Goal: Transaction & Acquisition: Book appointment/travel/reservation

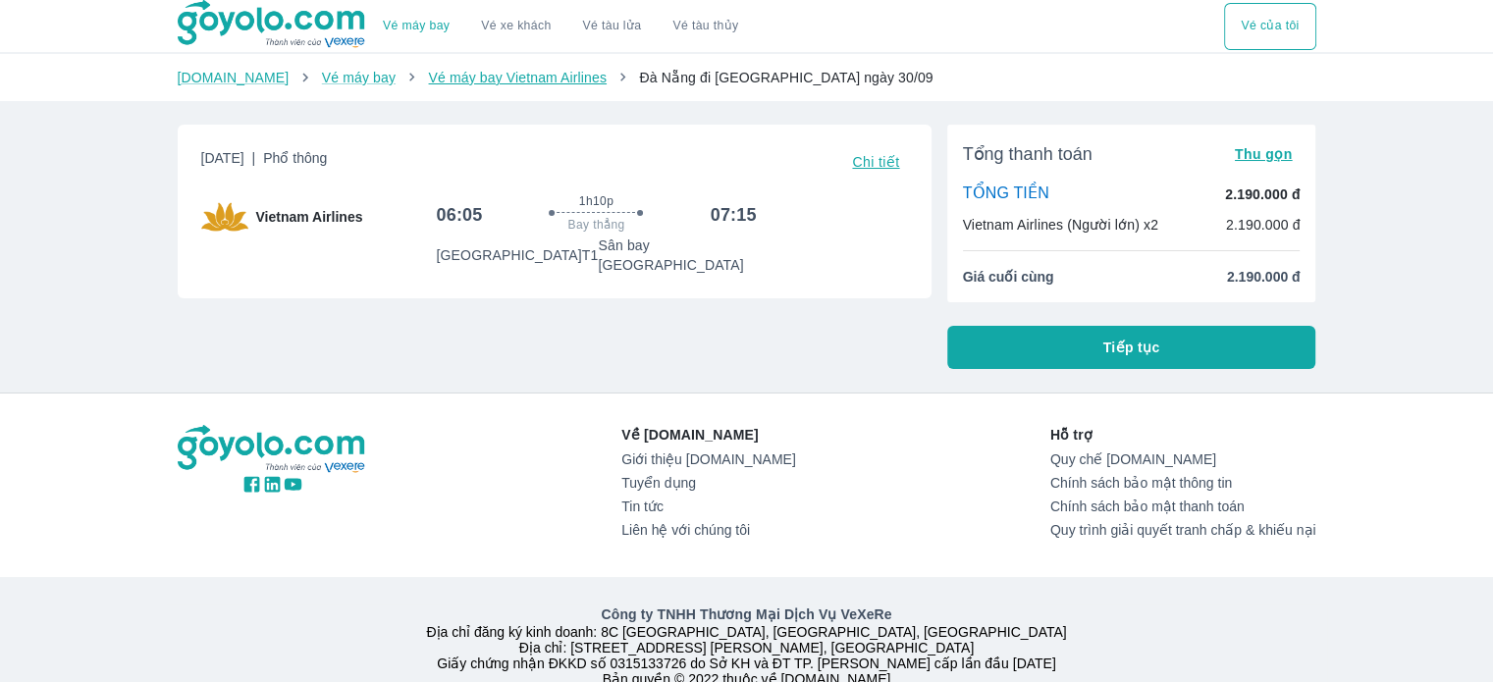
click at [444, 79] on link "Vé máy bay Vietnam Airlines" at bounding box center [517, 78] width 179 height 16
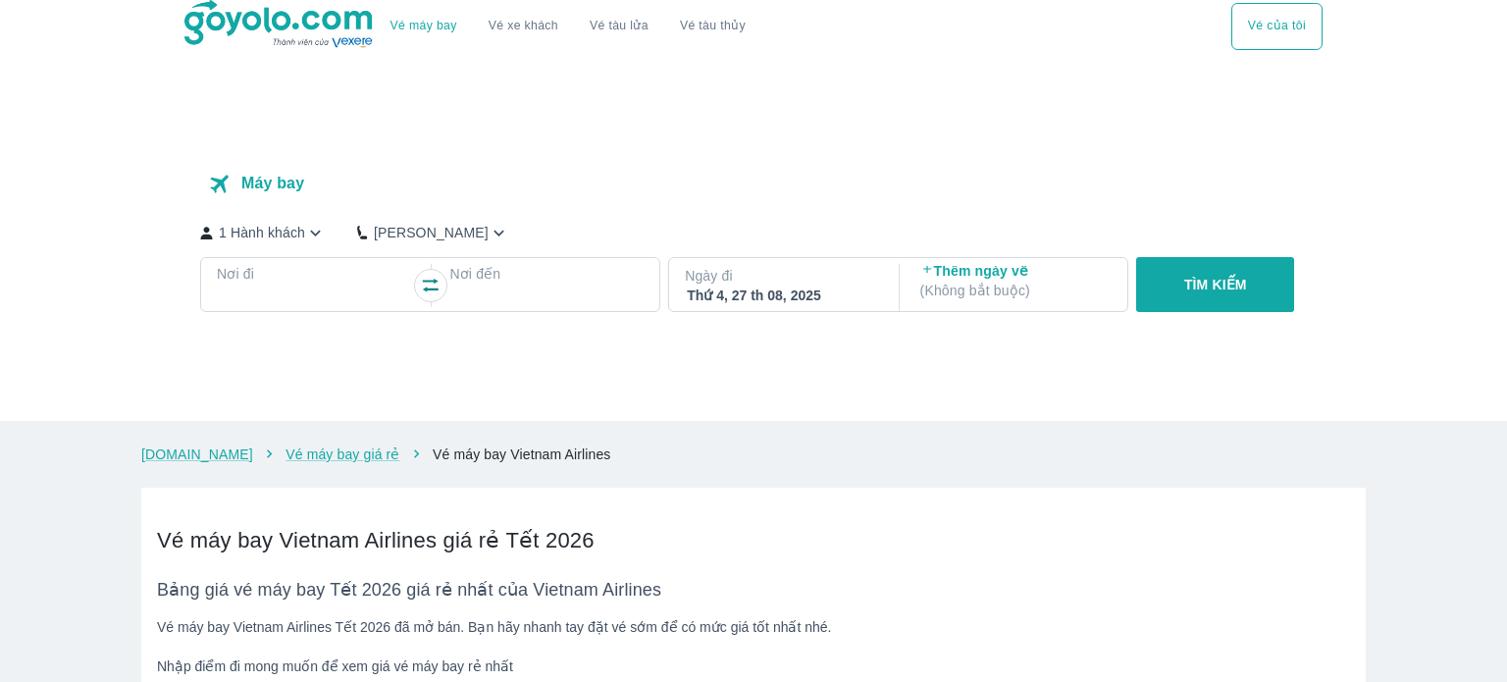
checkbox input "true"
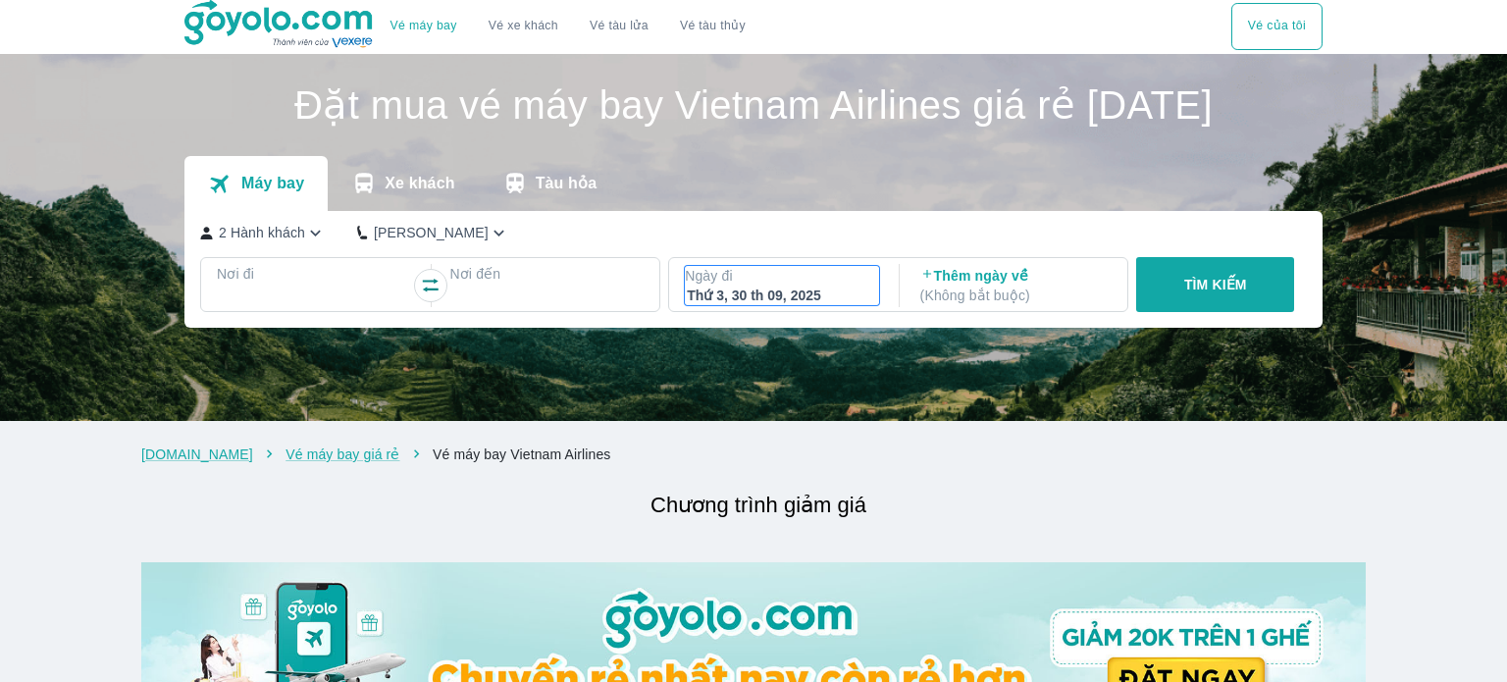
click at [761, 305] on div "Thứ 3, 30 th 09, 2025" at bounding box center [782, 296] width 190 height 20
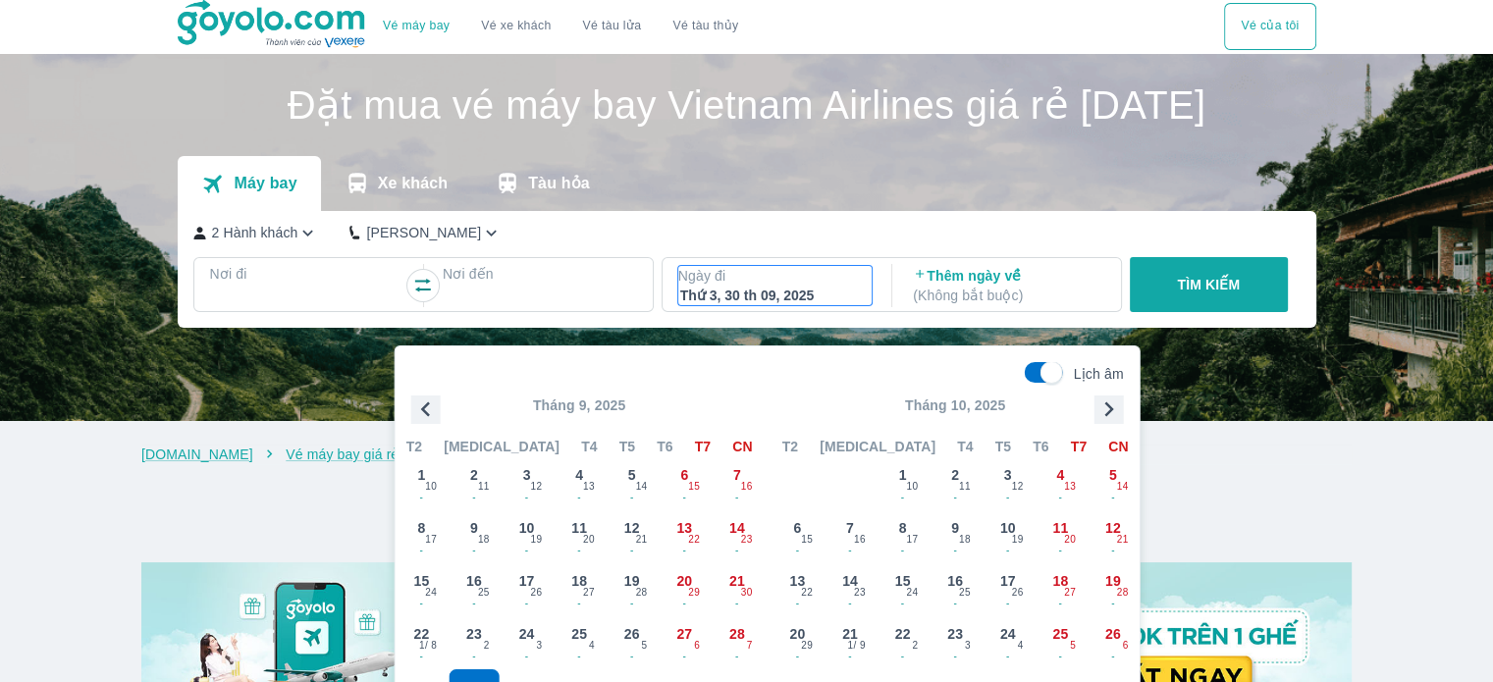
click at [761, 305] on div "Thứ 3, 30 th 09, 2025" at bounding box center [775, 296] width 190 height 20
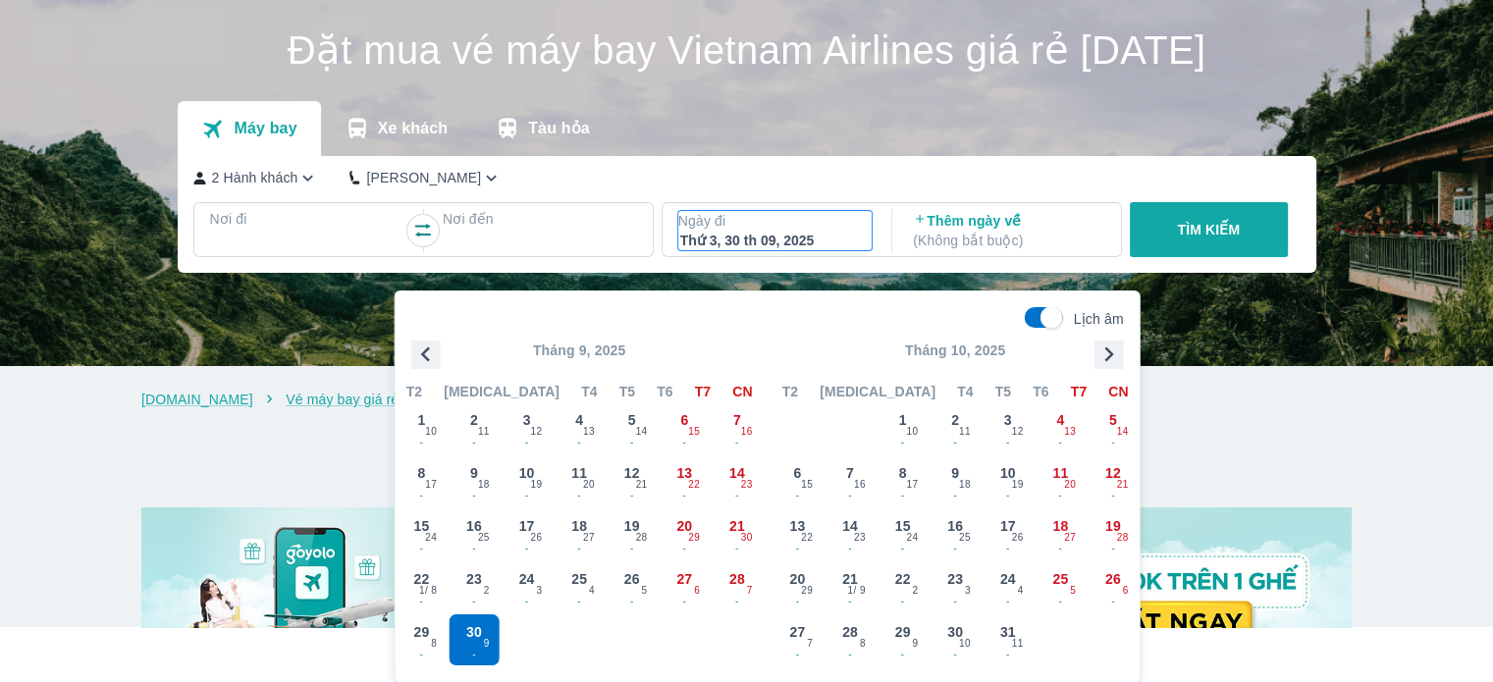
scroll to position [55, 0]
click at [851, 156] on div "Máy bay Xe khách Tàu hỏa" at bounding box center [747, 128] width 1138 height 55
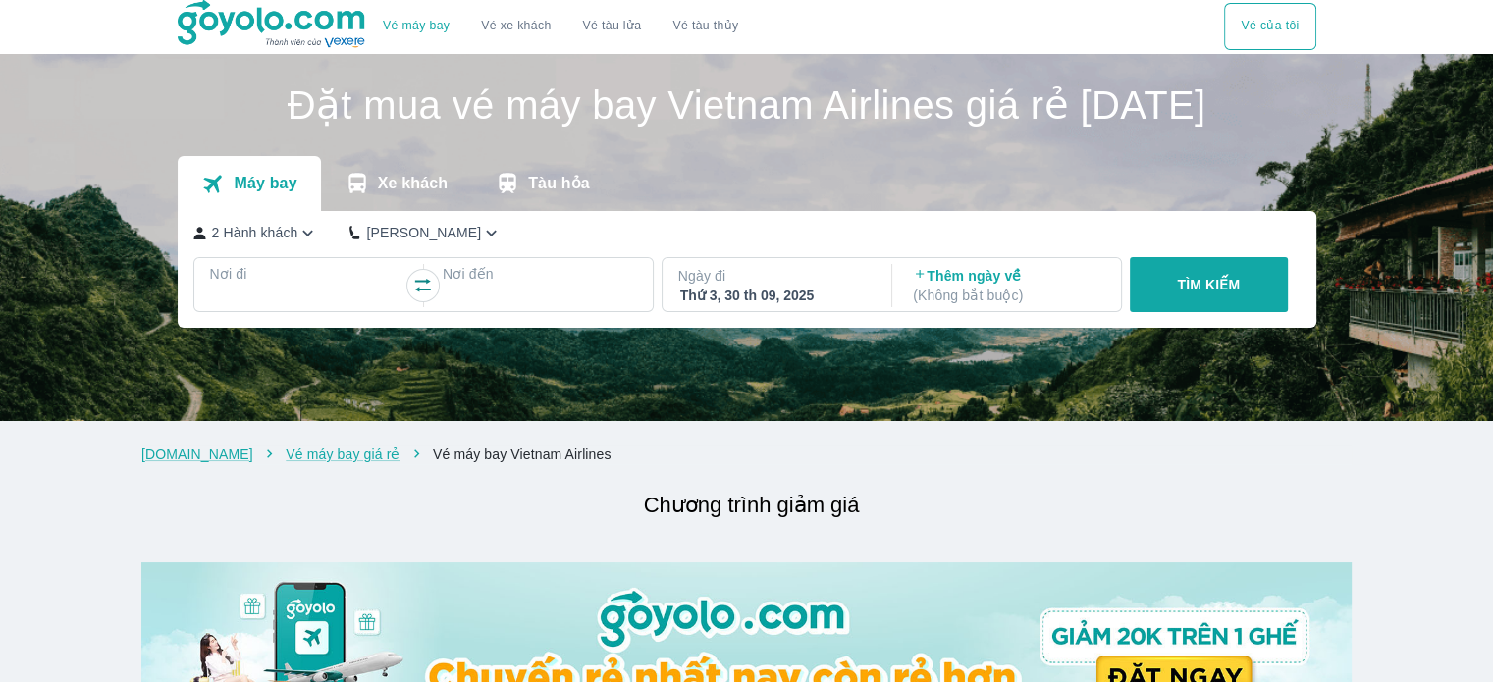
scroll to position [0, 0]
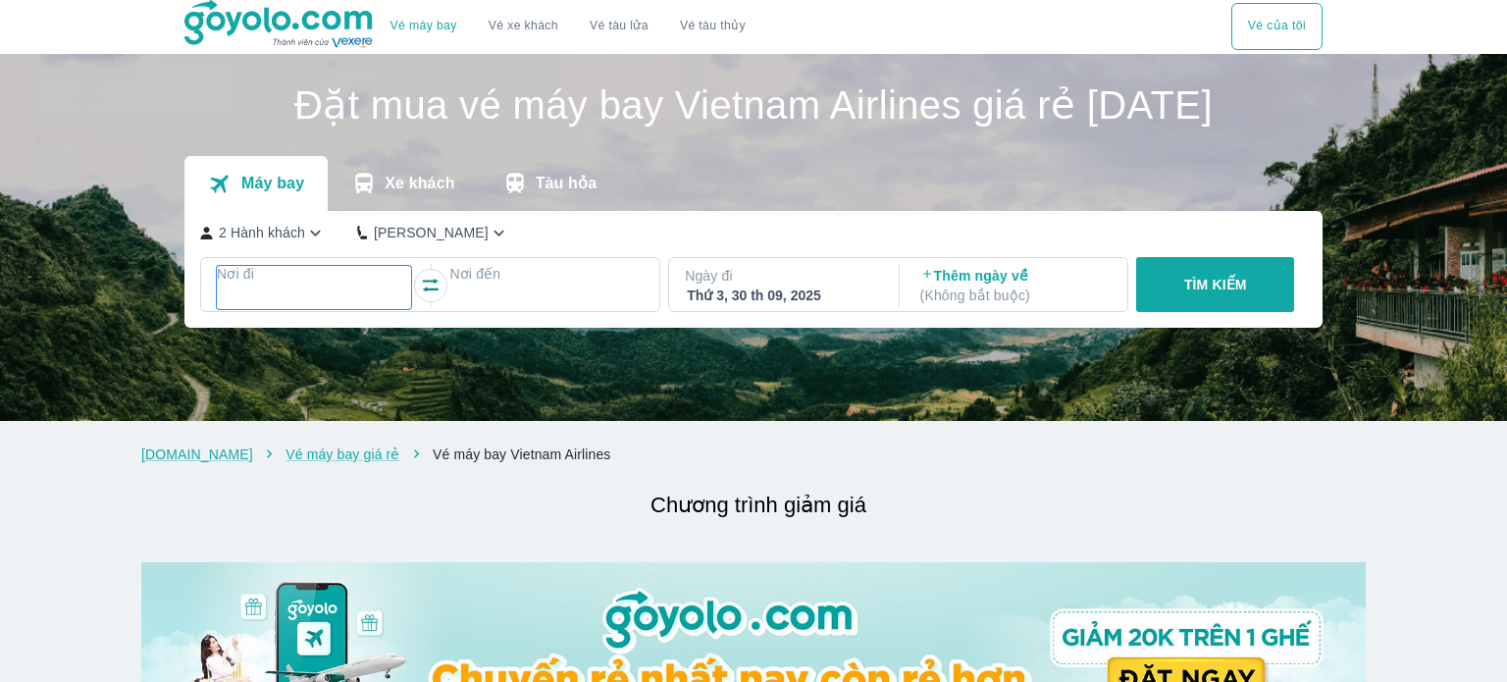
click at [292, 309] on div at bounding box center [314, 298] width 190 height 24
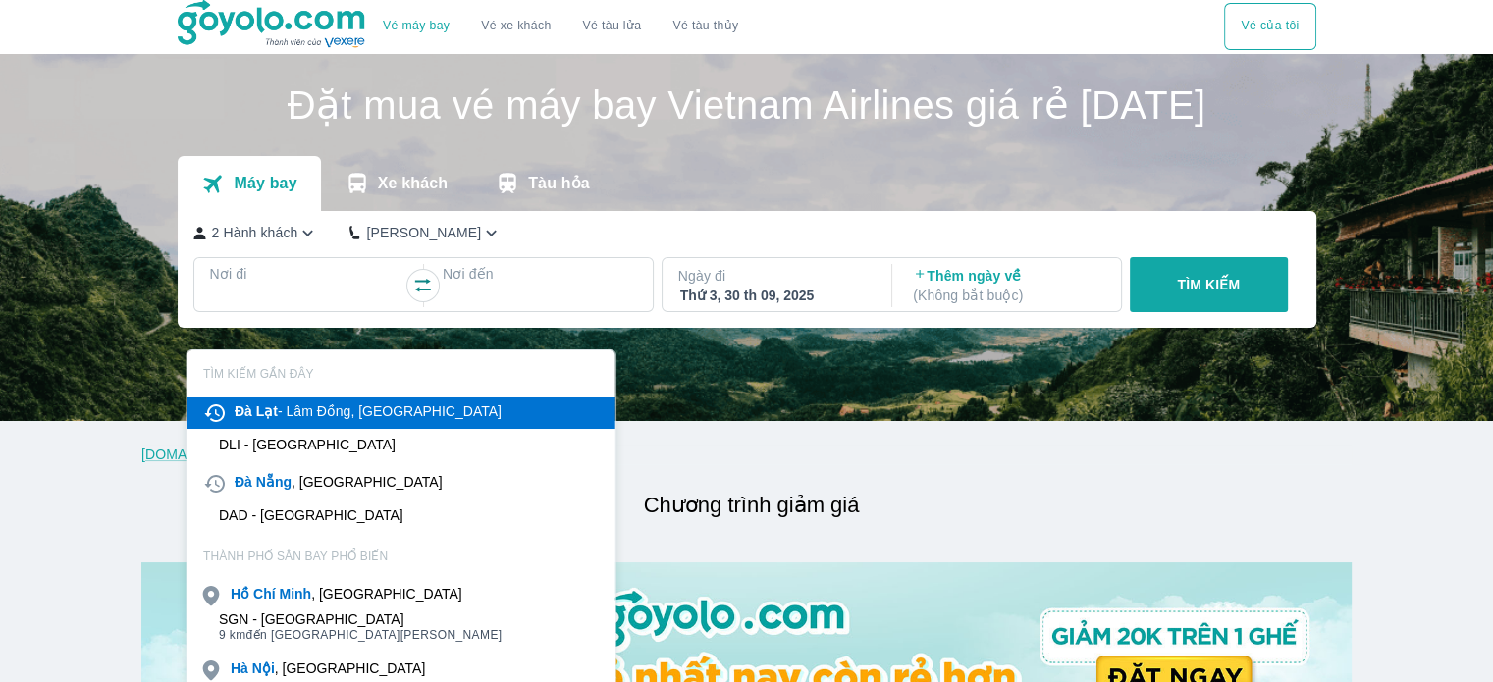
click at [279, 404] on div "Đà Lạt - [GEOGRAPHIC_DATA], [GEOGRAPHIC_DATA]" at bounding box center [368, 411] width 267 height 20
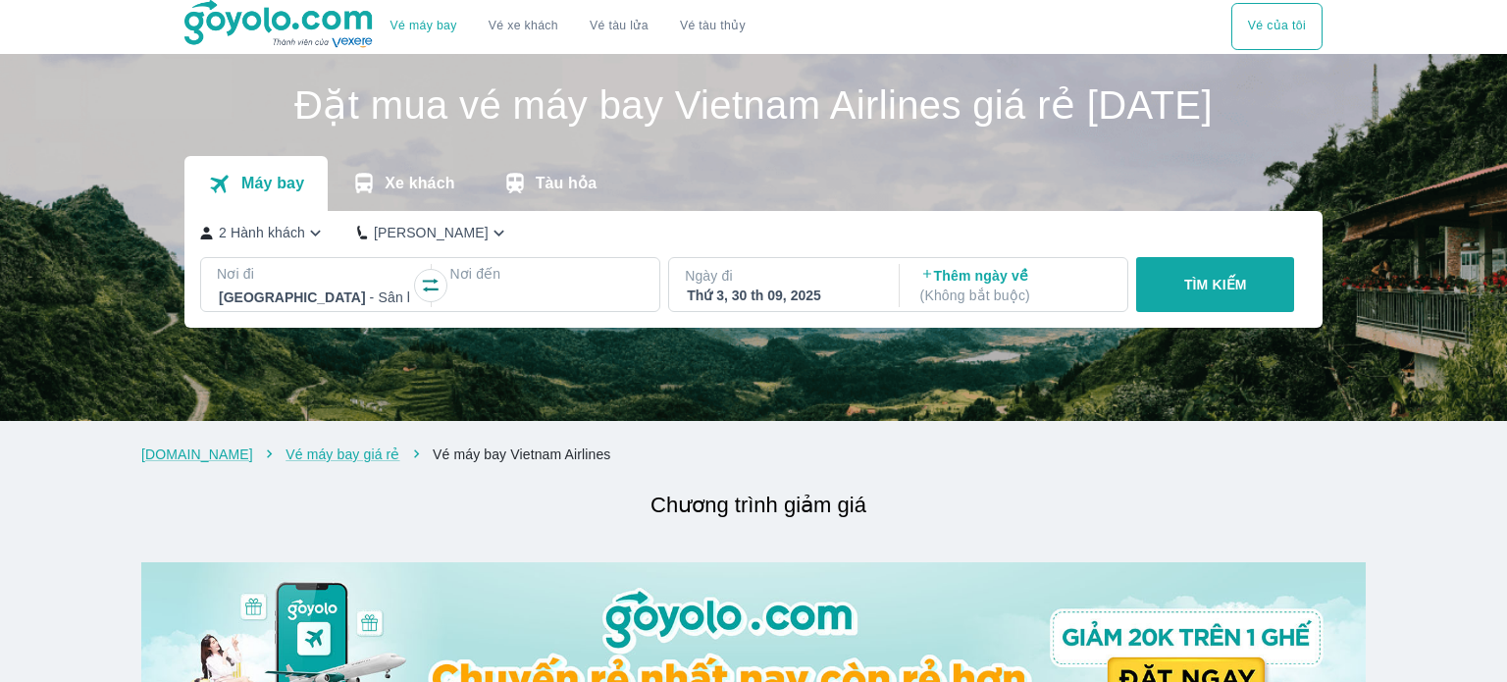
click at [536, 309] on div at bounding box center [546, 298] width 190 height 24
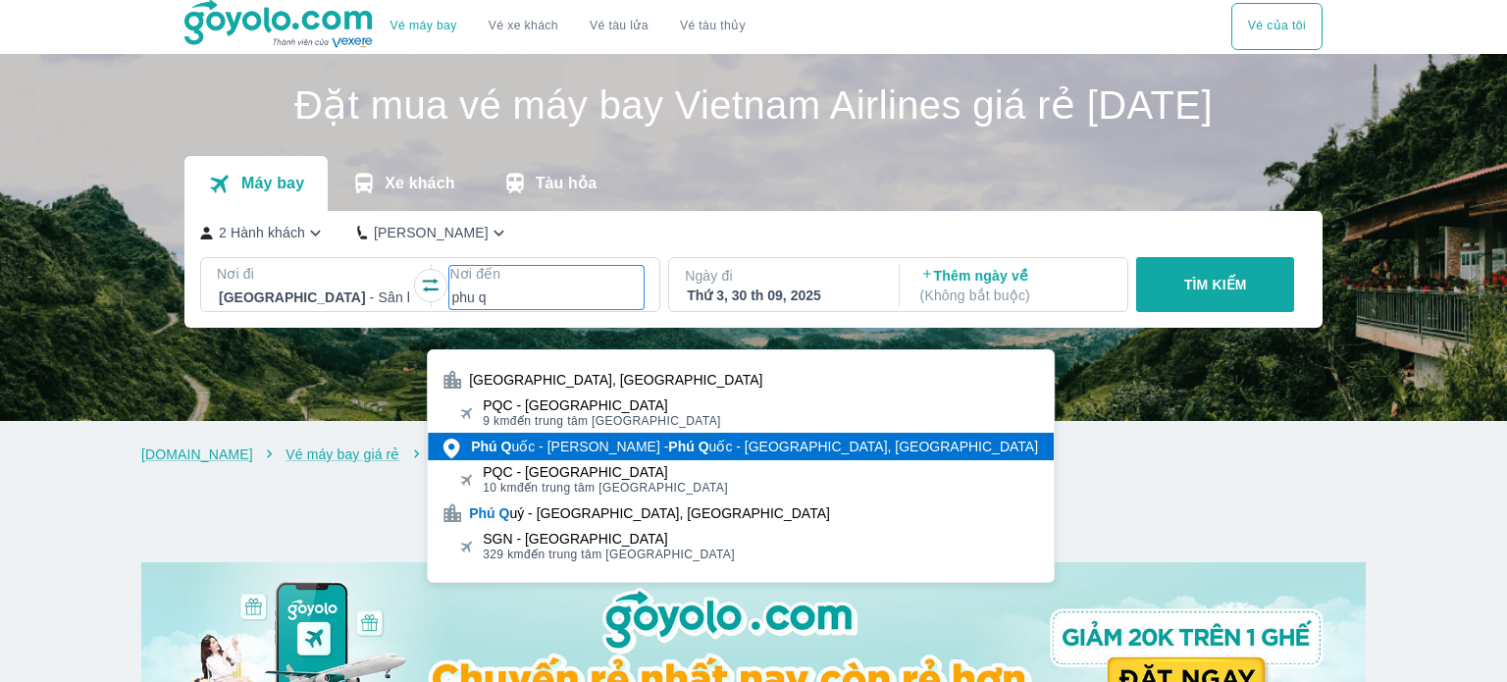
type input "phu q"
click at [506, 449] on b "Q" at bounding box center [506, 447] width 11 height 16
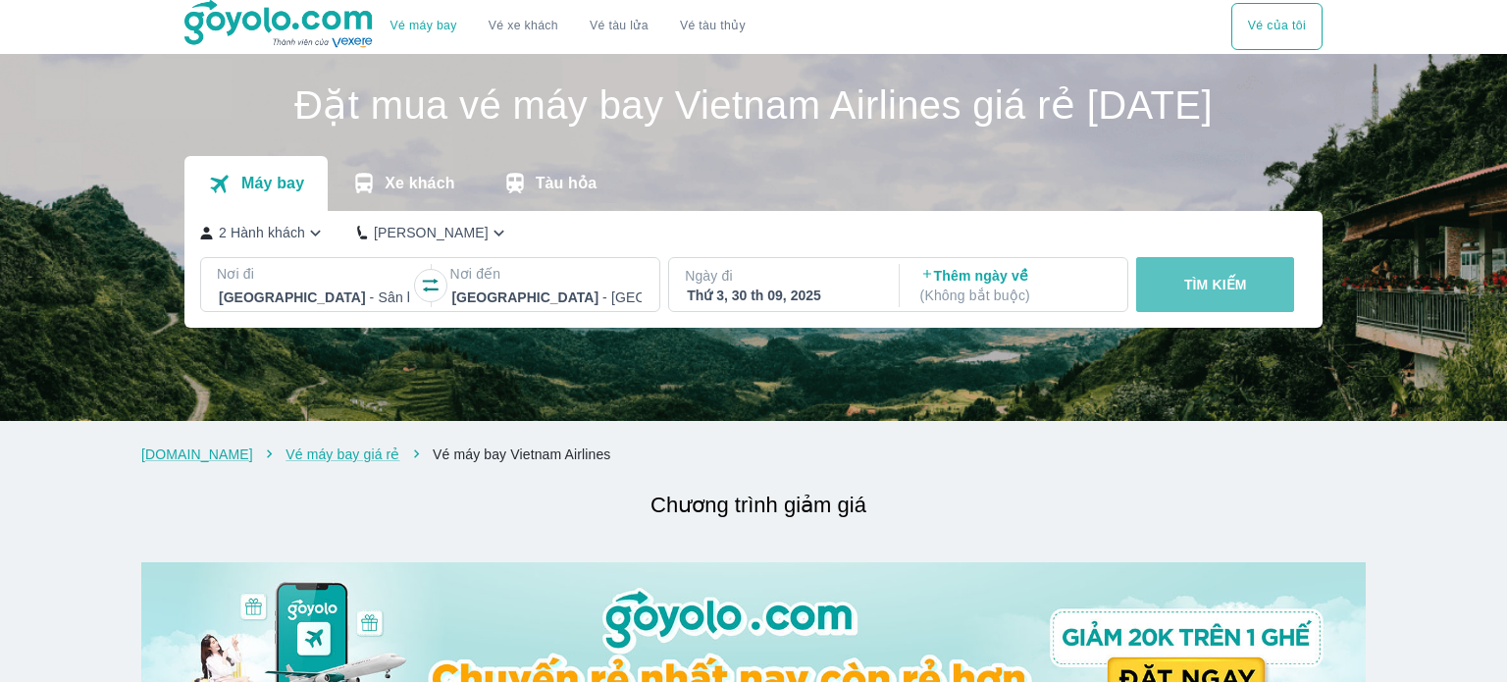
click at [1193, 312] on button "TÌM KIẾM" at bounding box center [1215, 284] width 158 height 55
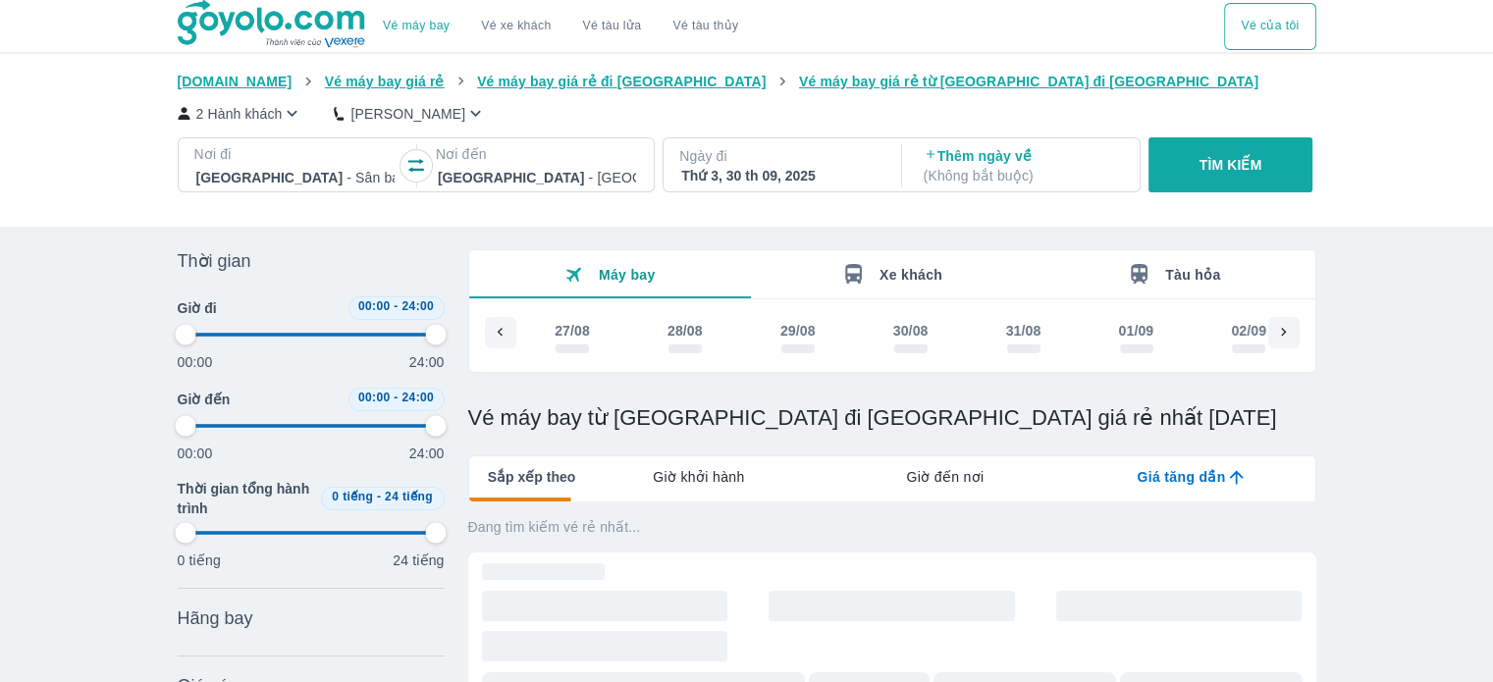
scroll to position [0, 3462]
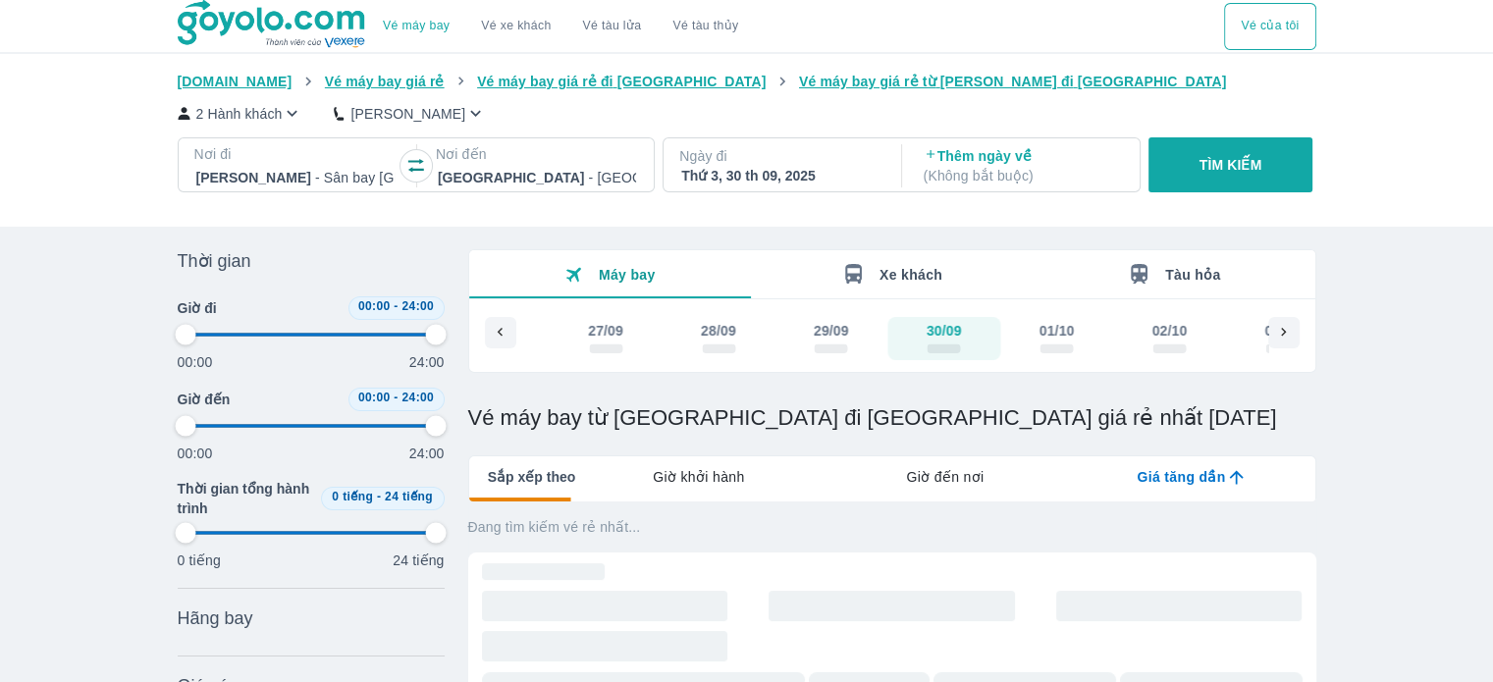
type input "97.9166666666667"
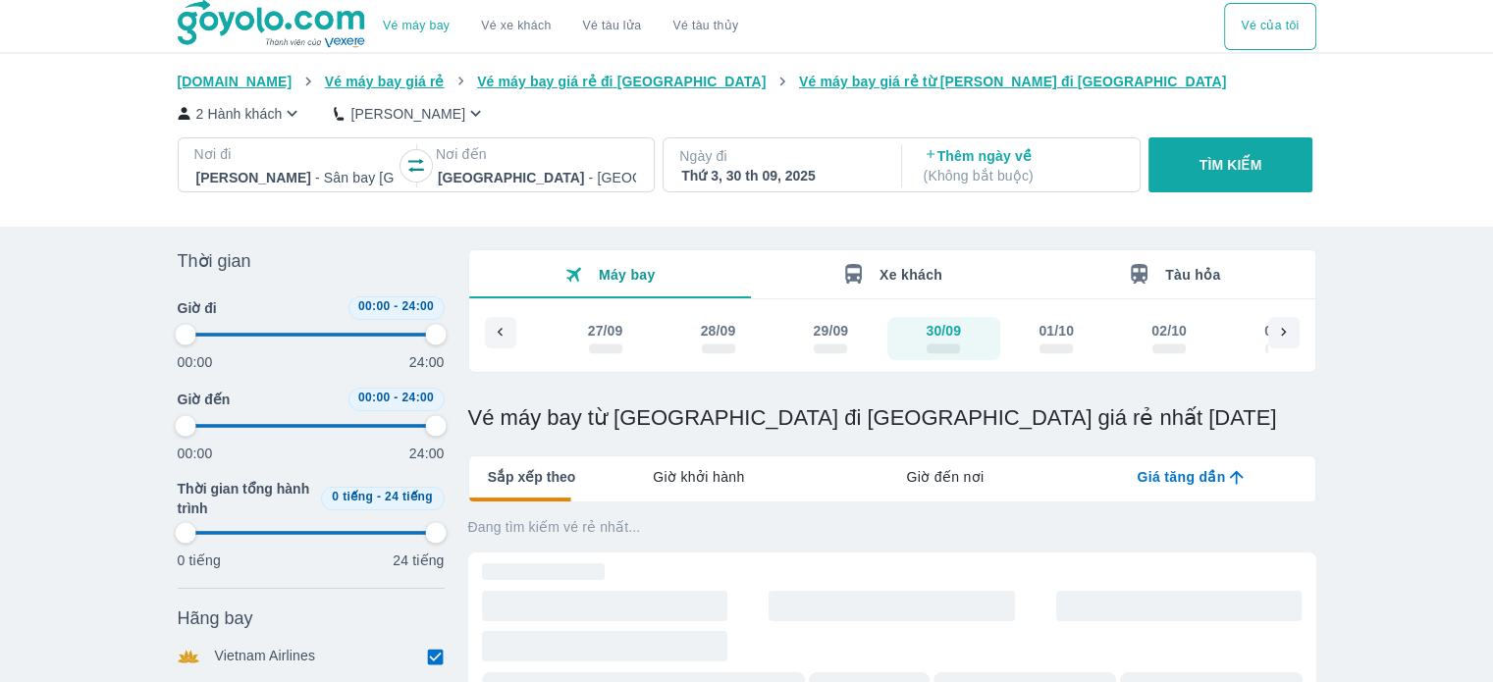
type input "97.9166666666667"
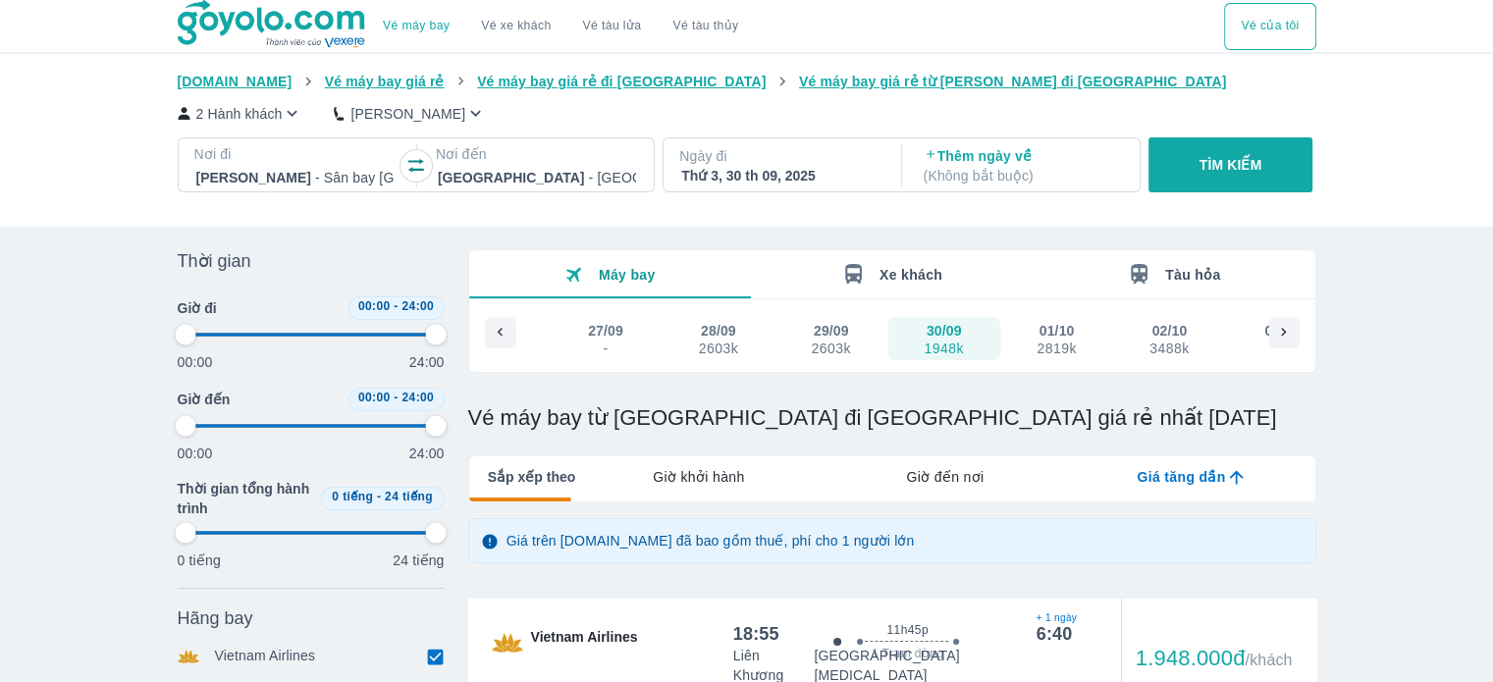
type input "97.9166666666667"
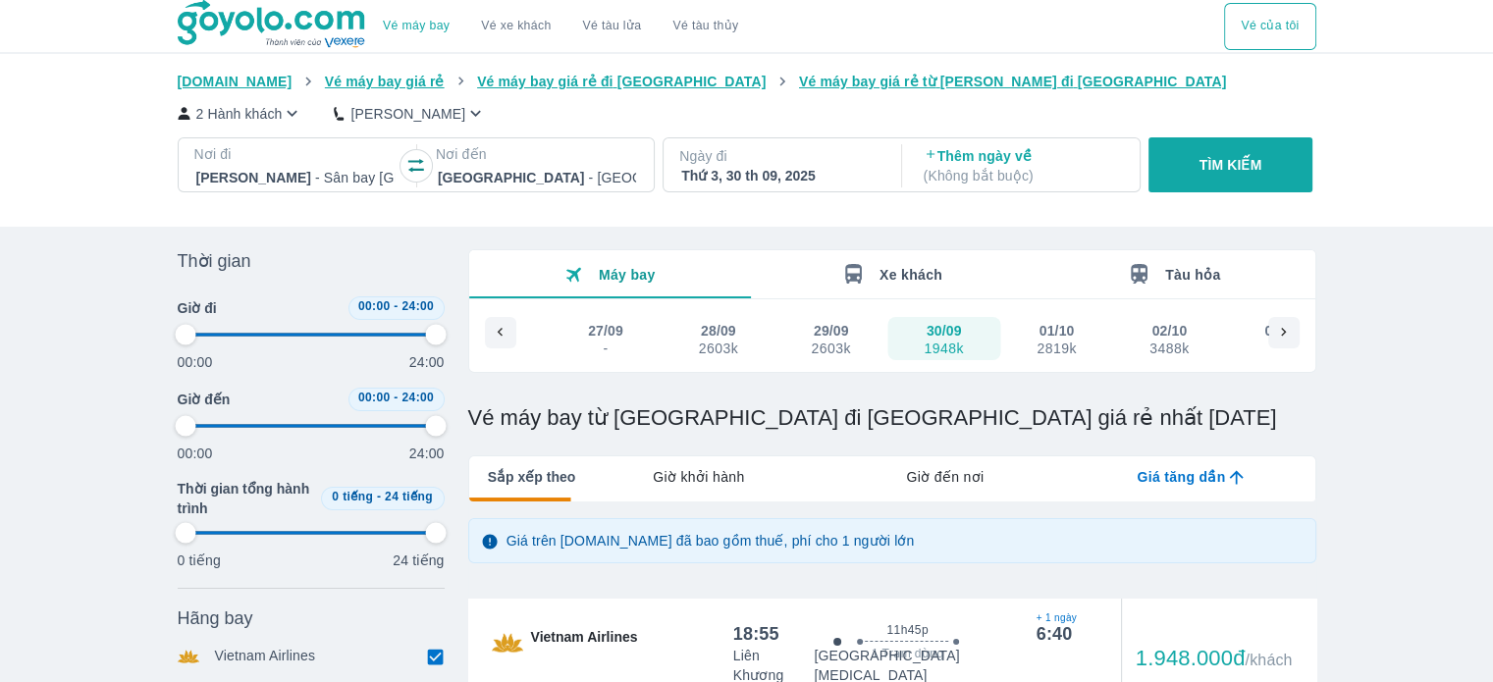
type input "97.9166666666667"
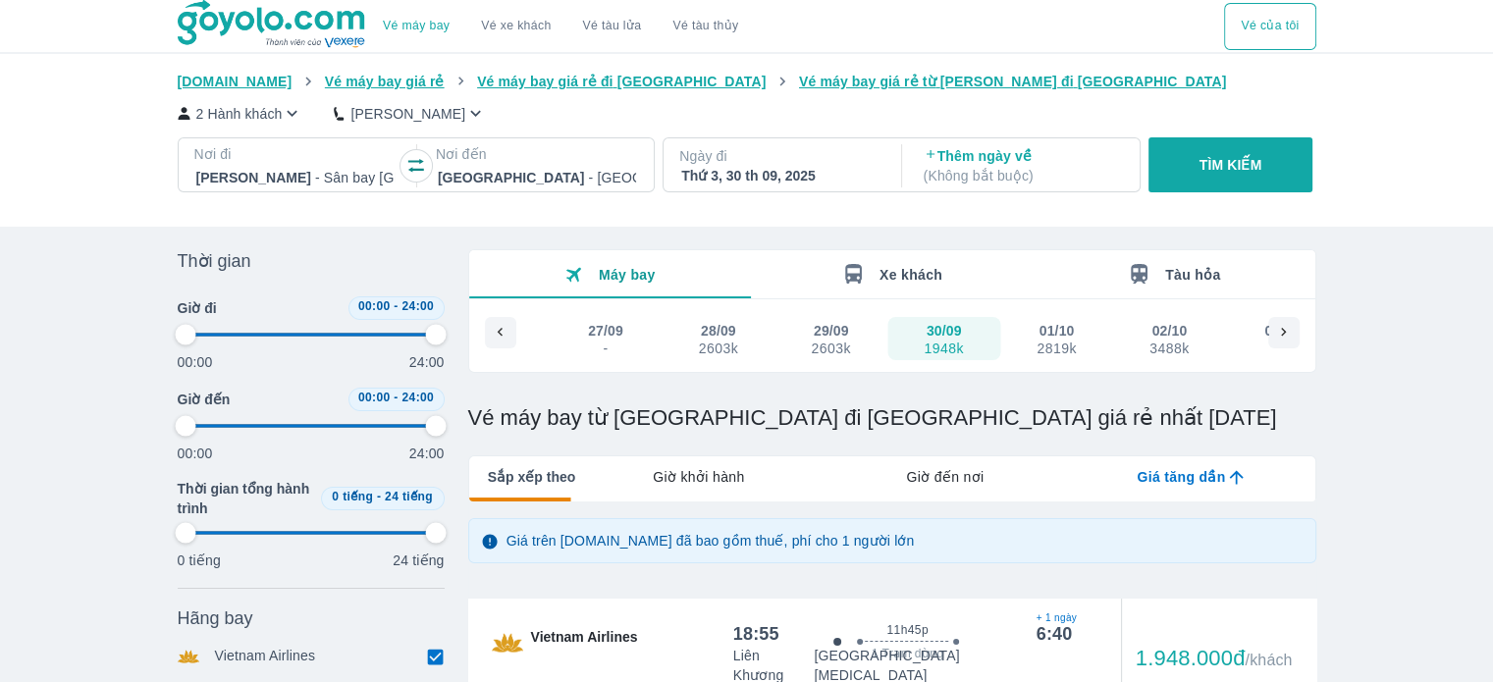
type input "97.9166666666667"
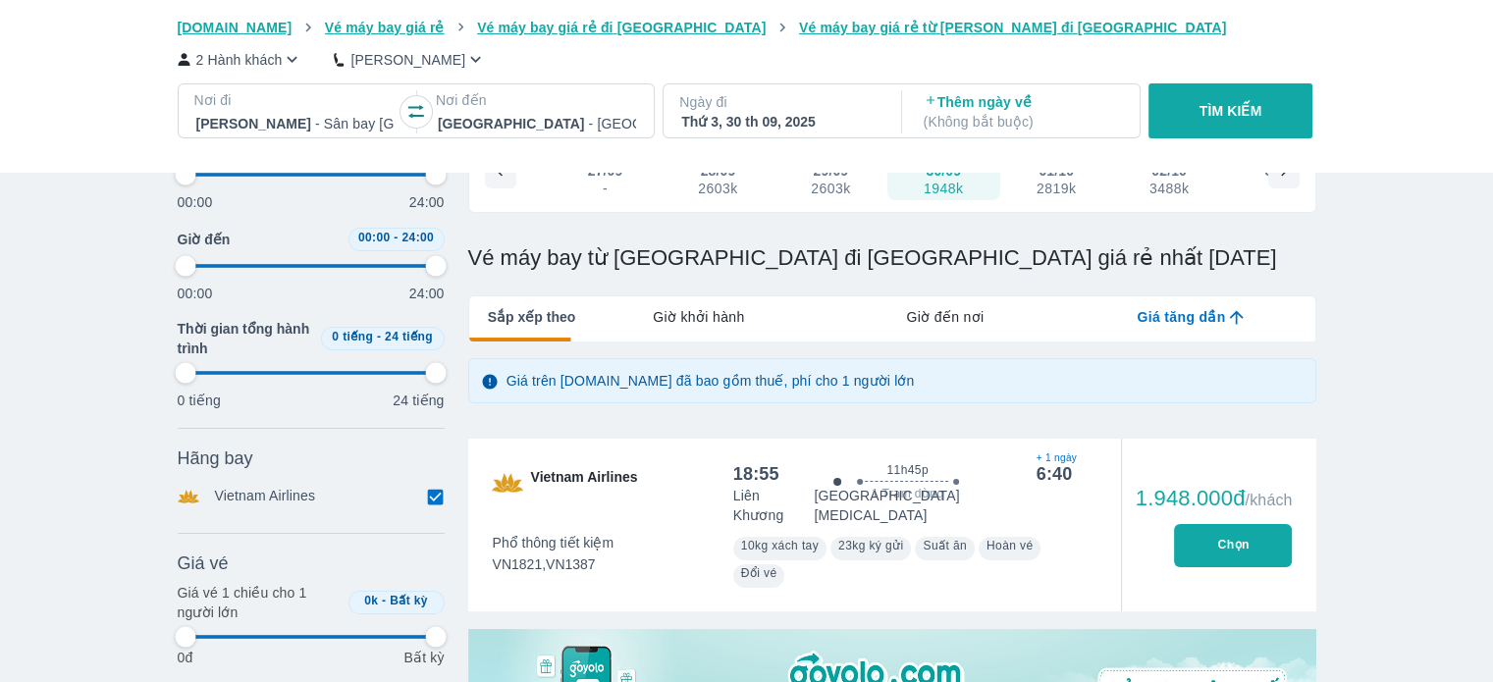
scroll to position [196, 0]
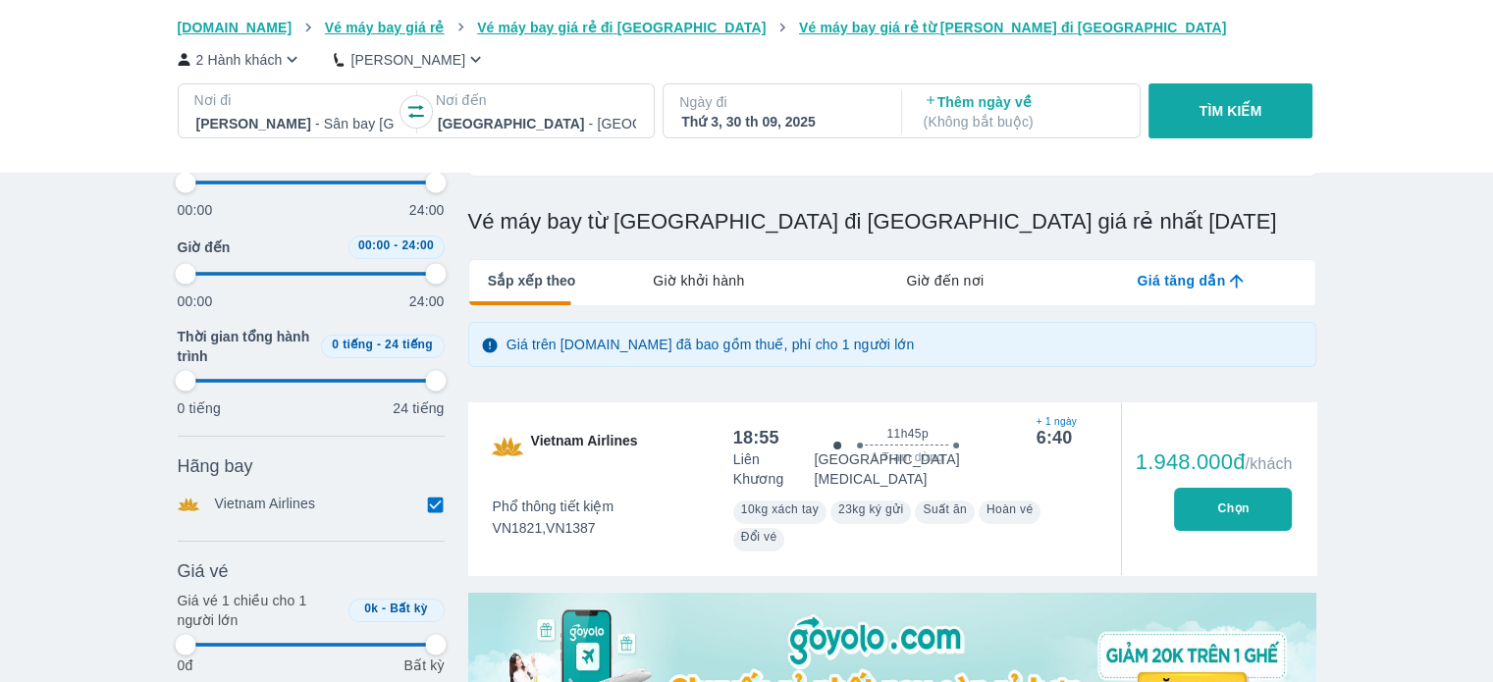
type input "97.9166666666667"
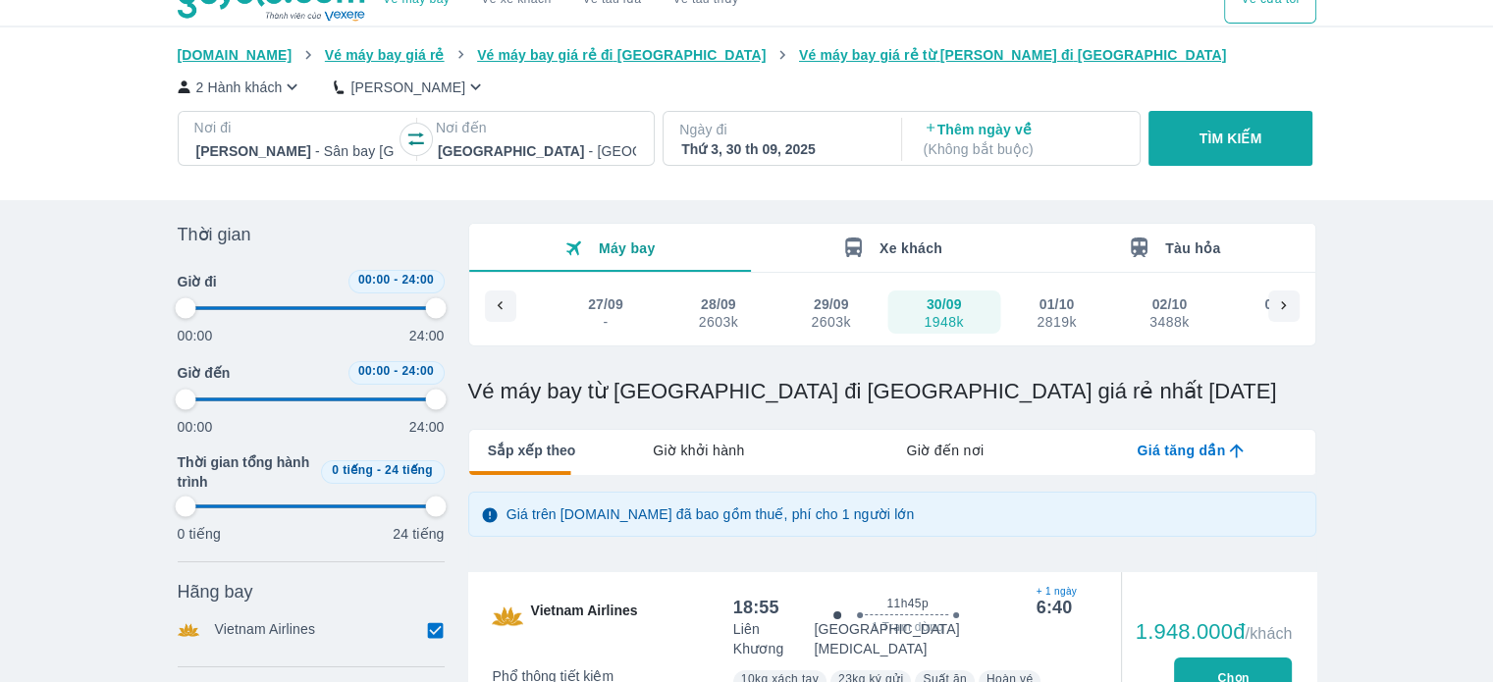
scroll to position [0, 0]
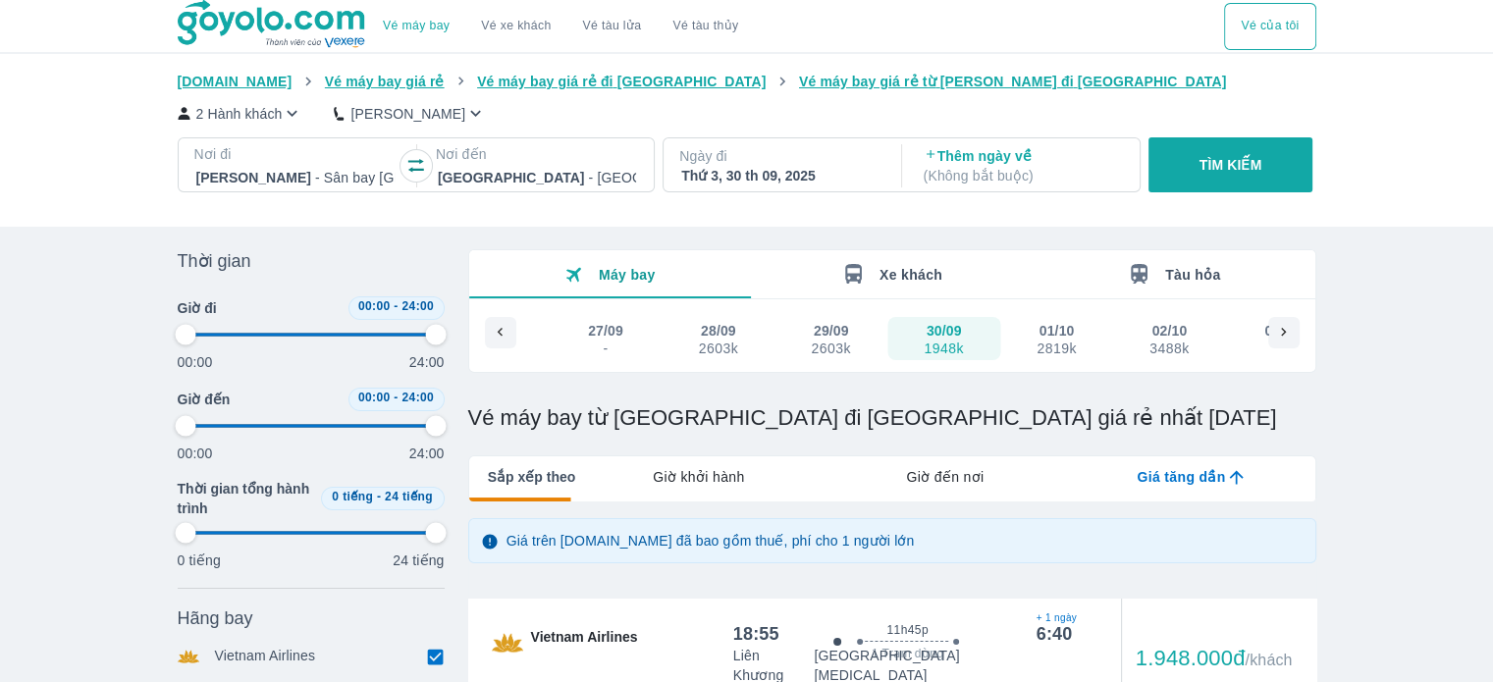
type input "97.9166666666667"
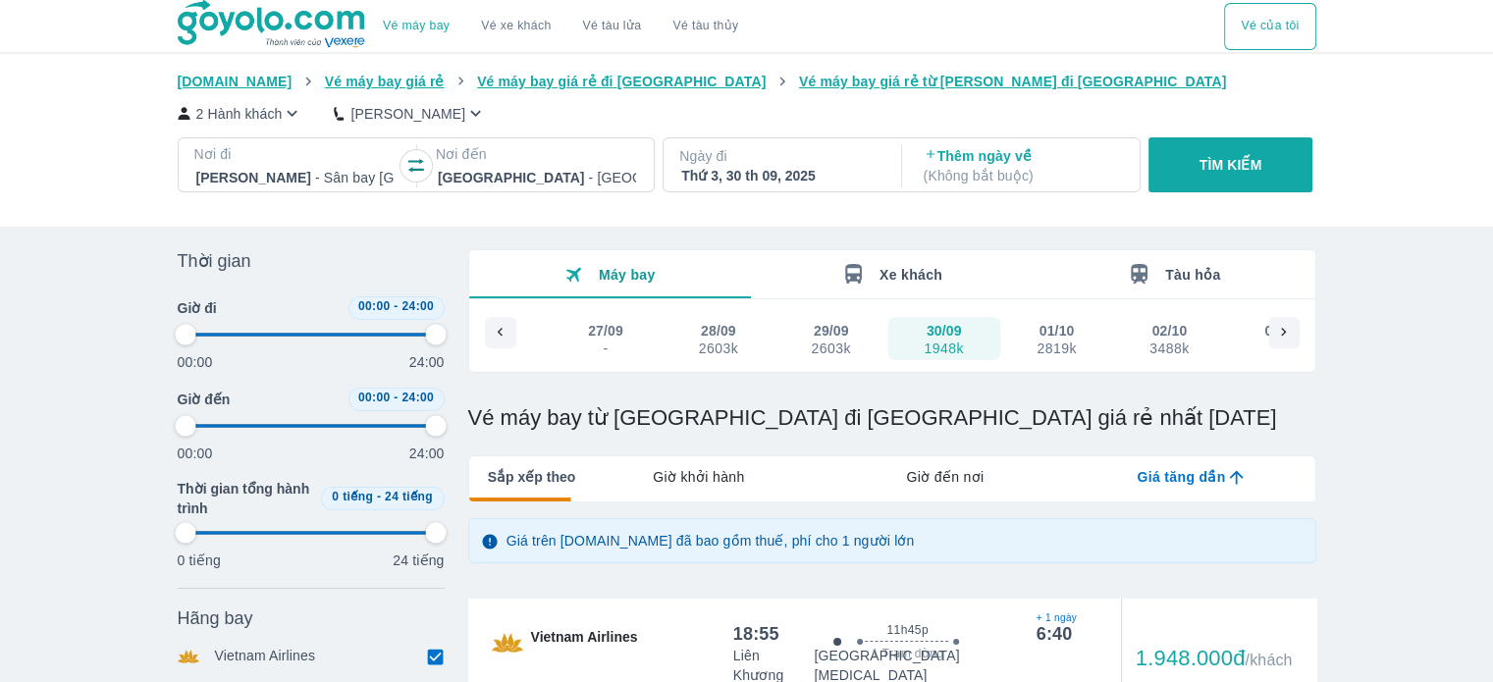
type input "97.9166666666667"
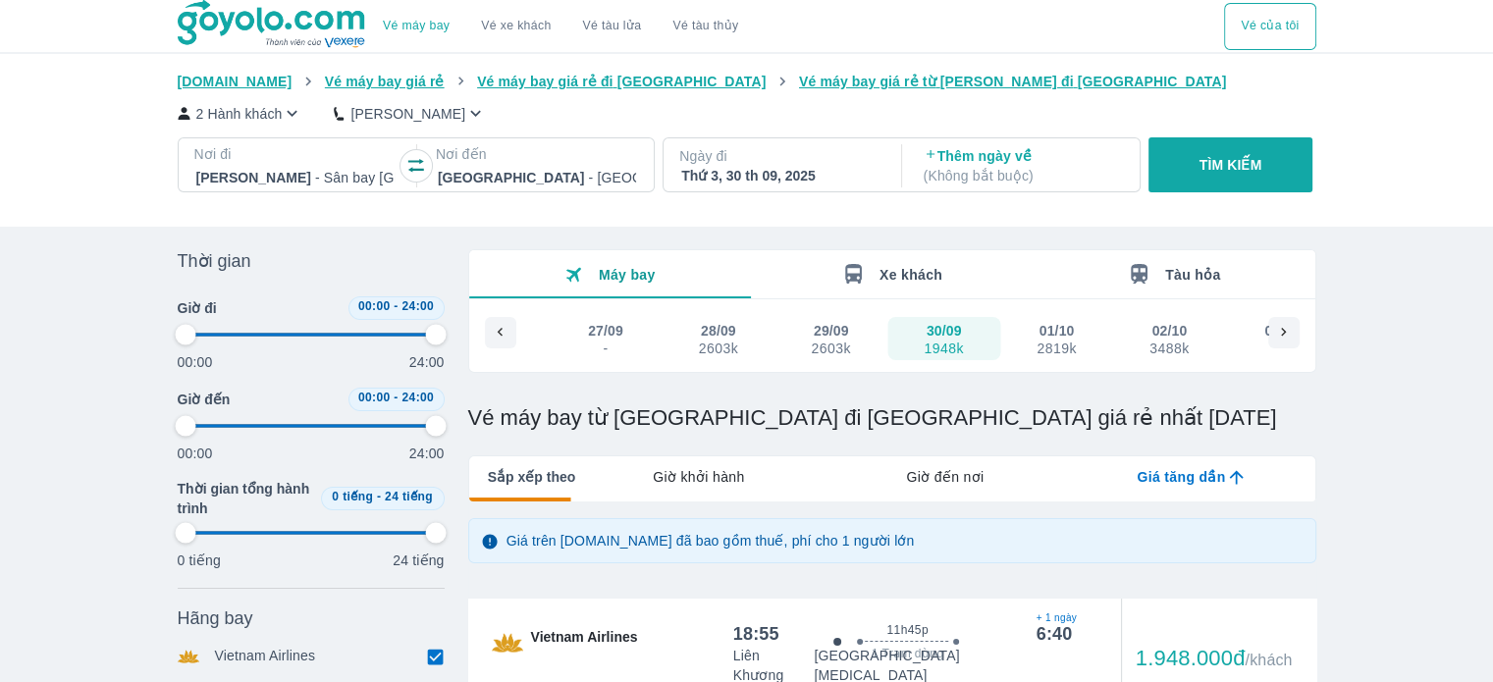
type input "97.9166666666667"
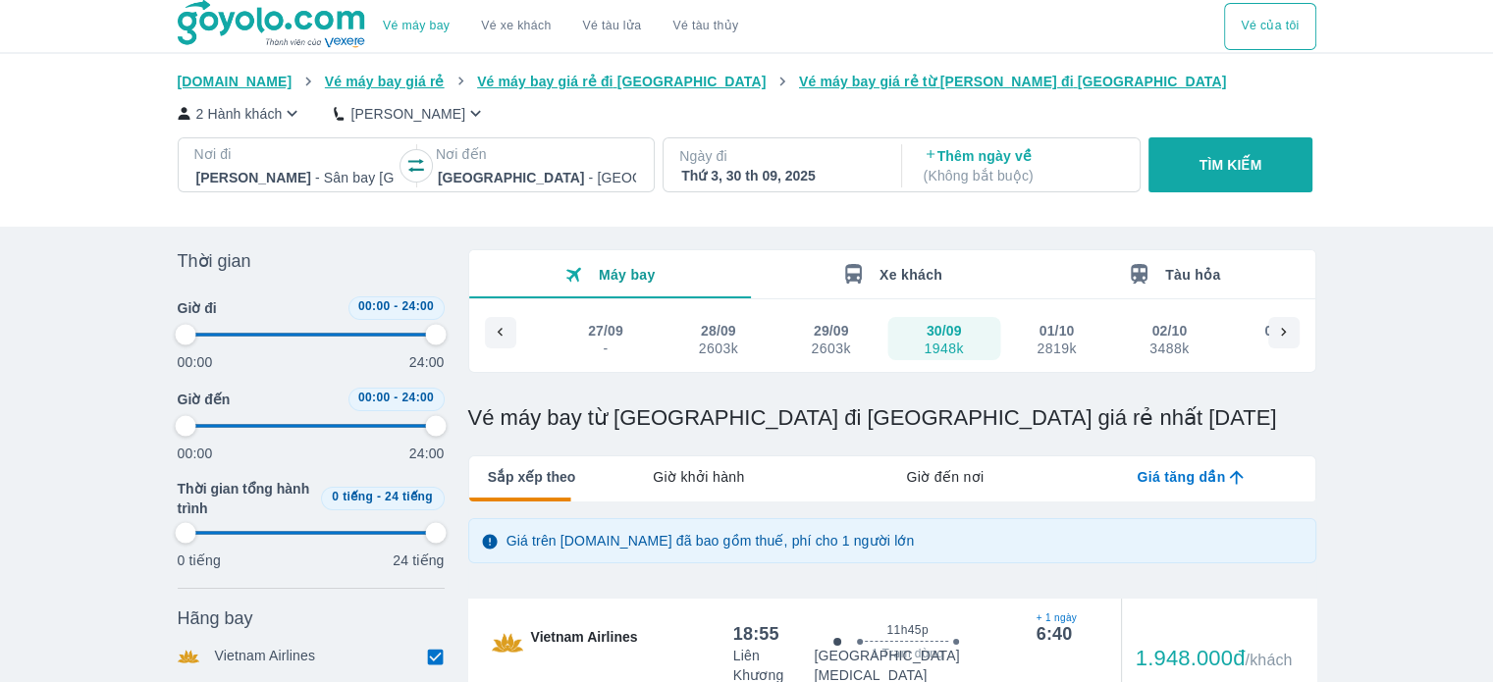
type input "97.9166666666667"
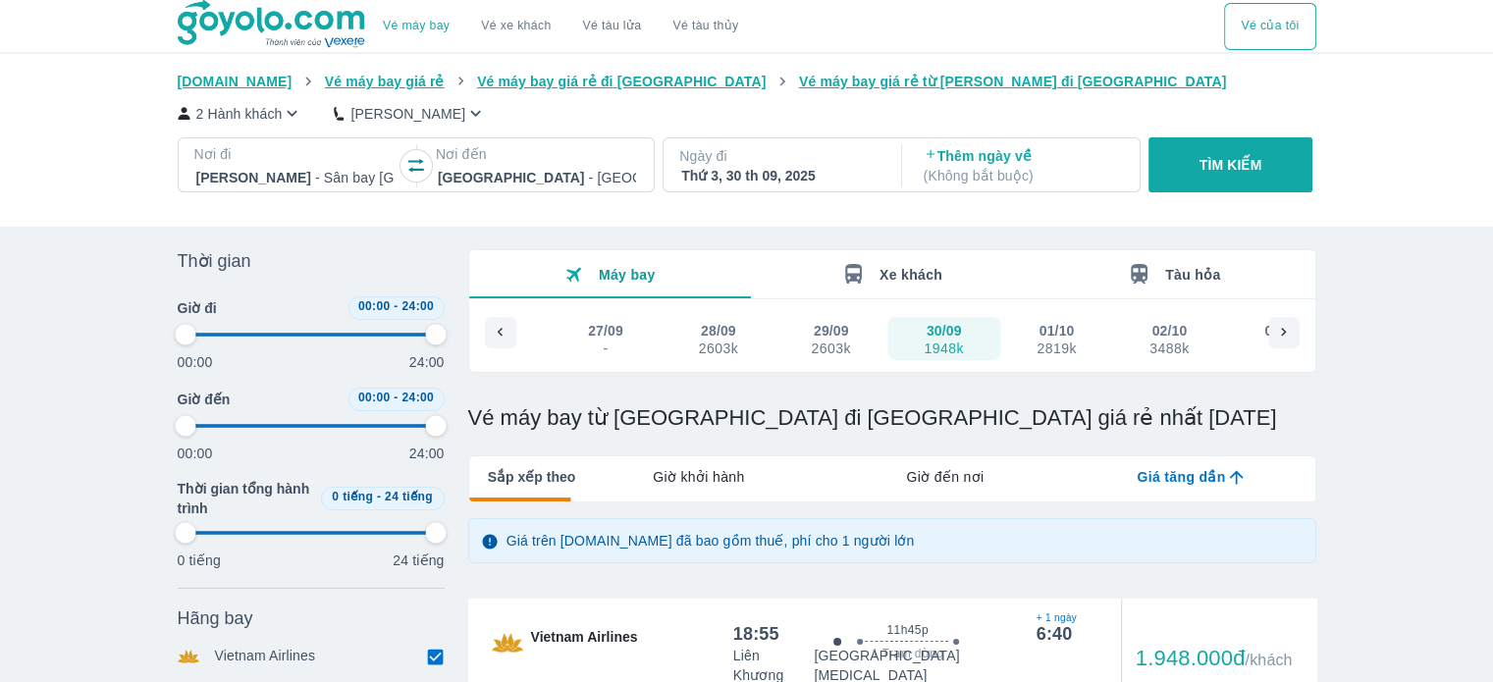
type input "97.9166666666667"
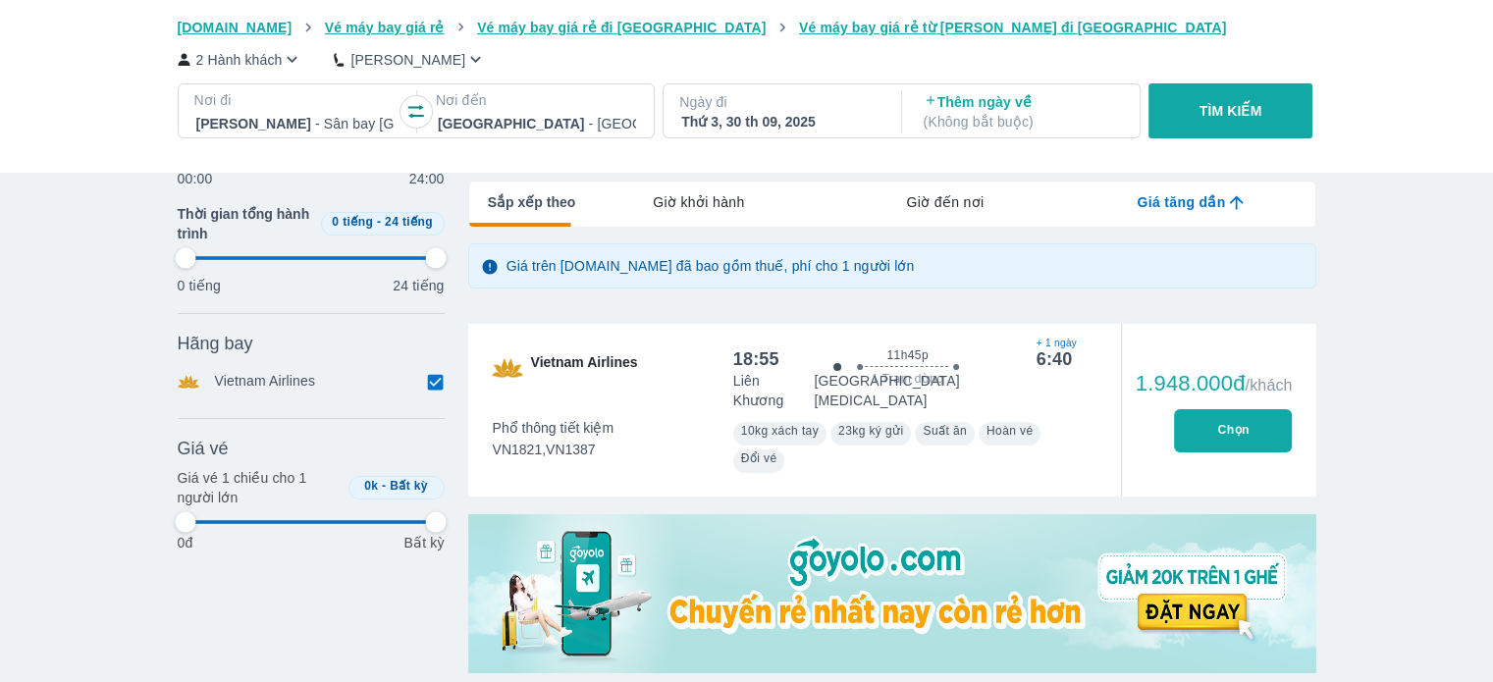
type input "97.9166666666667"
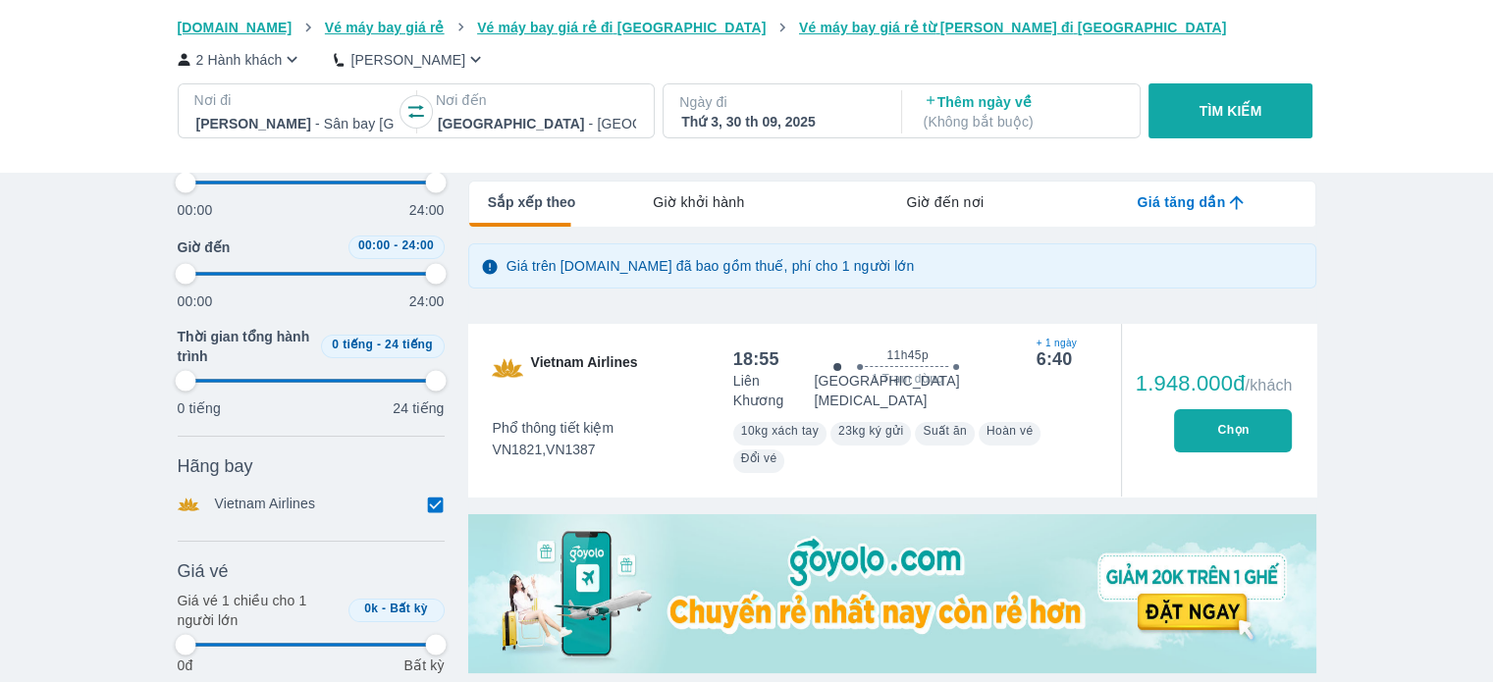
type input "97.9166666666667"
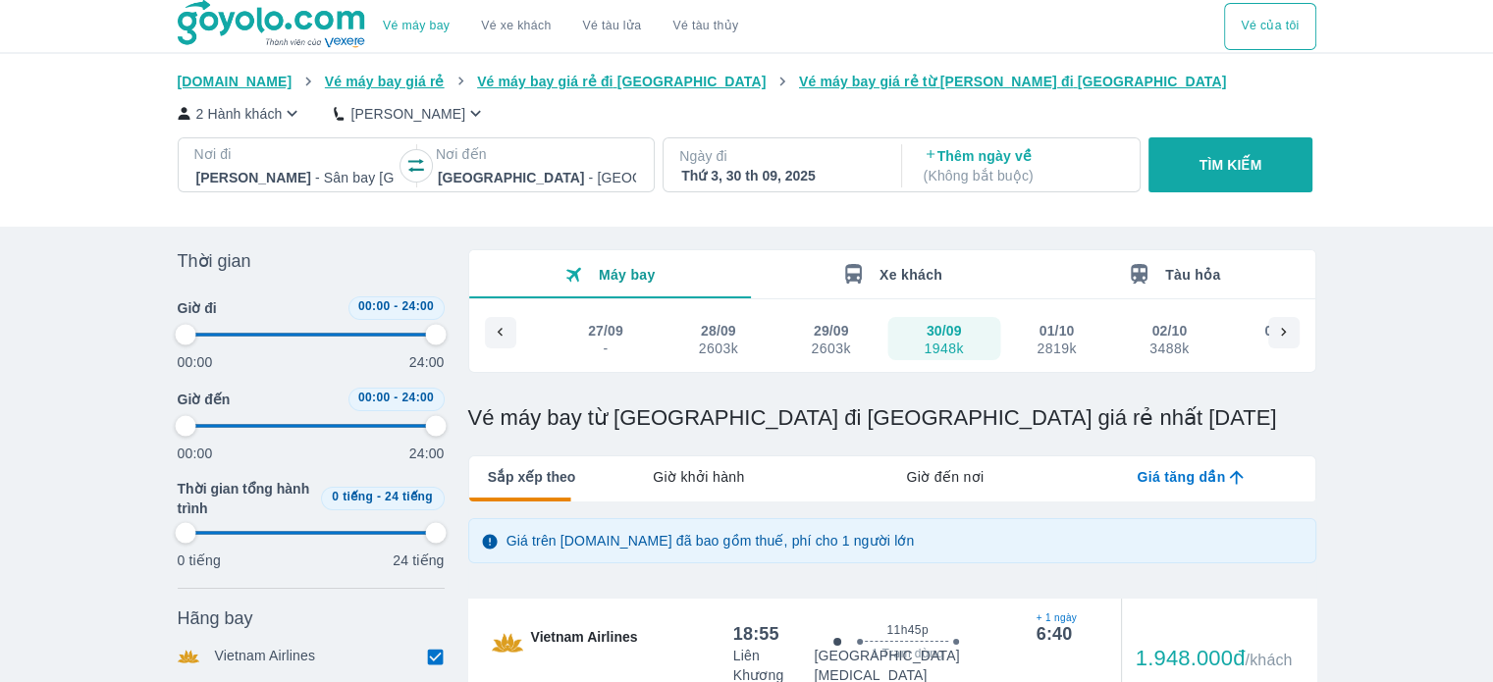
type input "97.9166666666667"
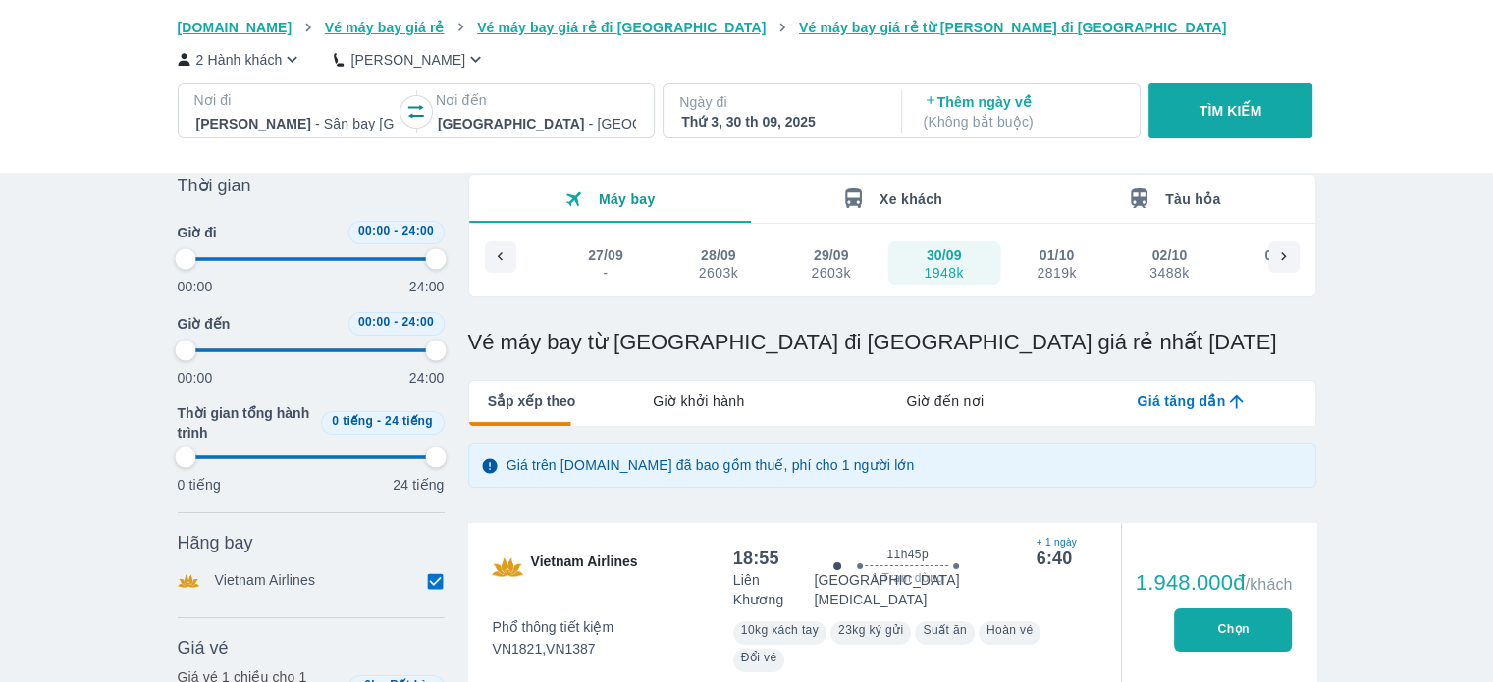
type input "97.9166666666667"
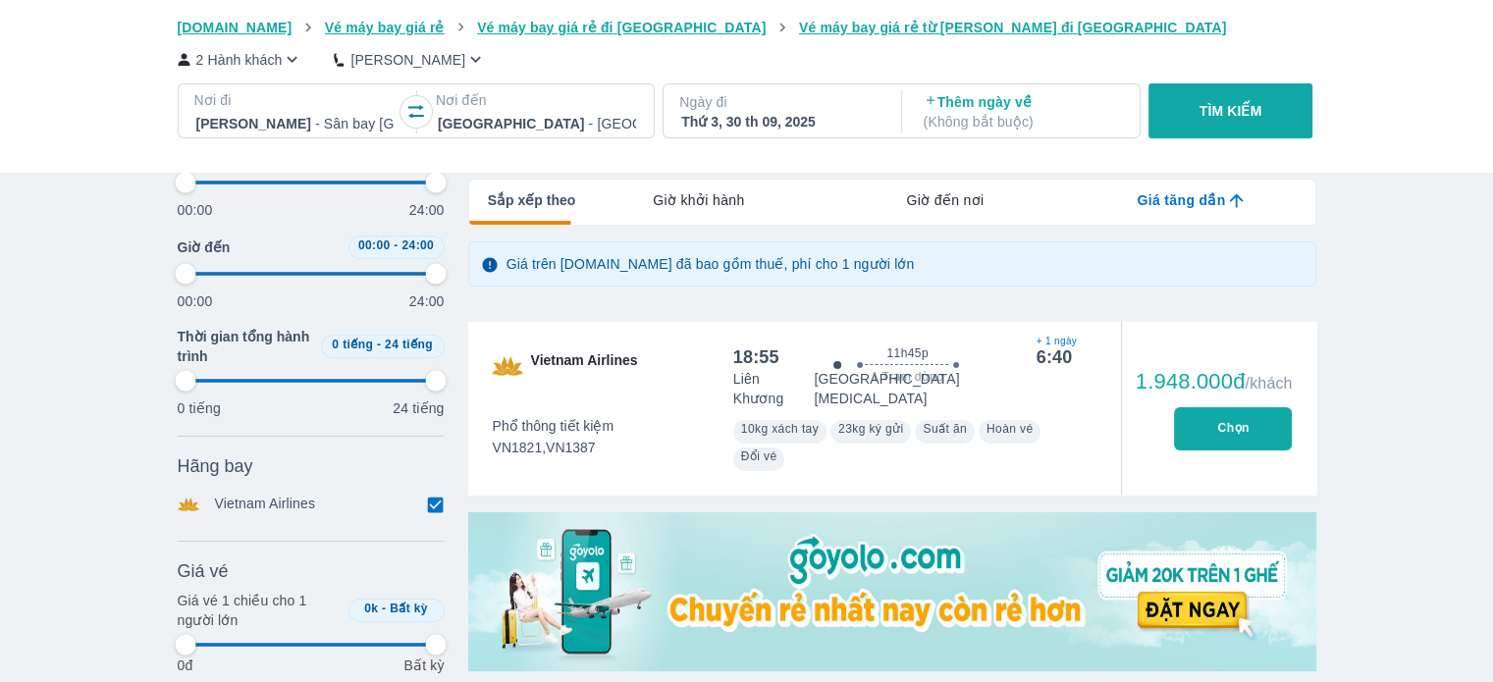
type input "97.9166666666667"
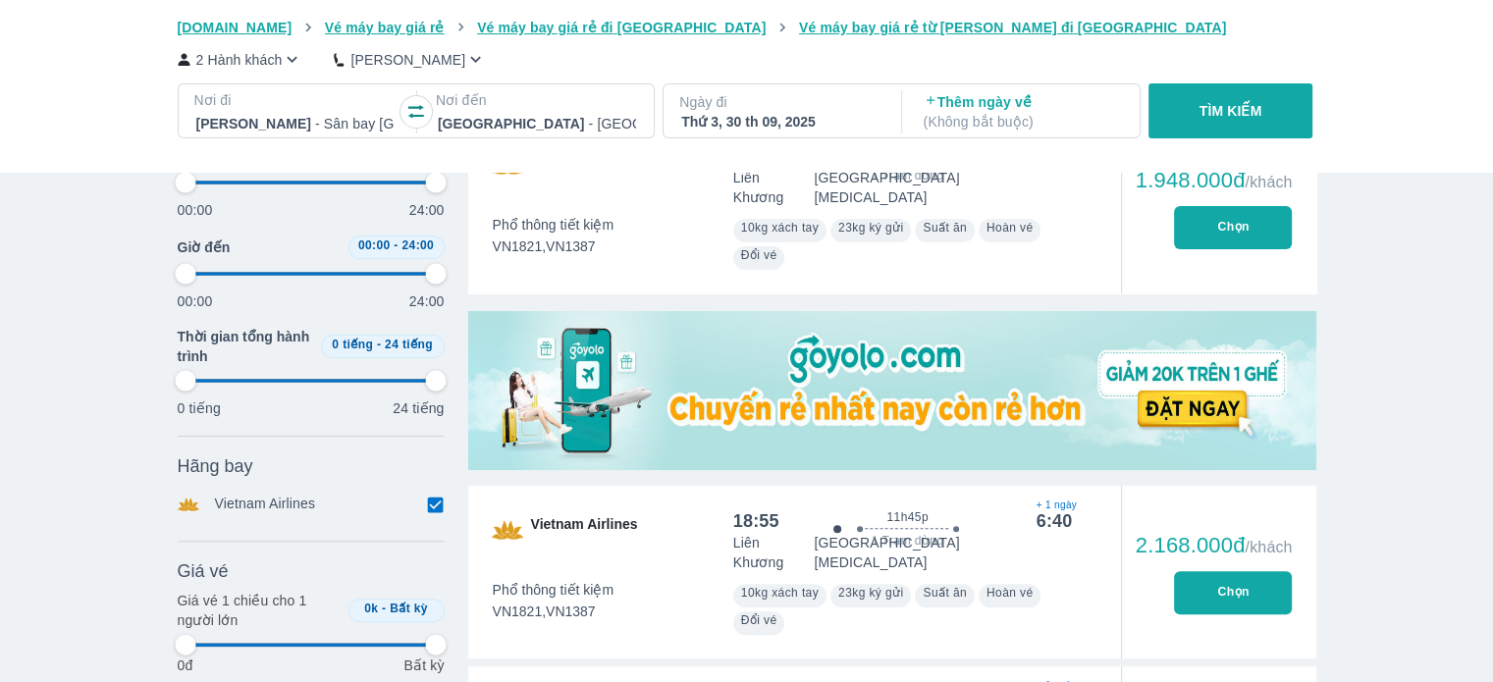
type input "97.9166666666667"
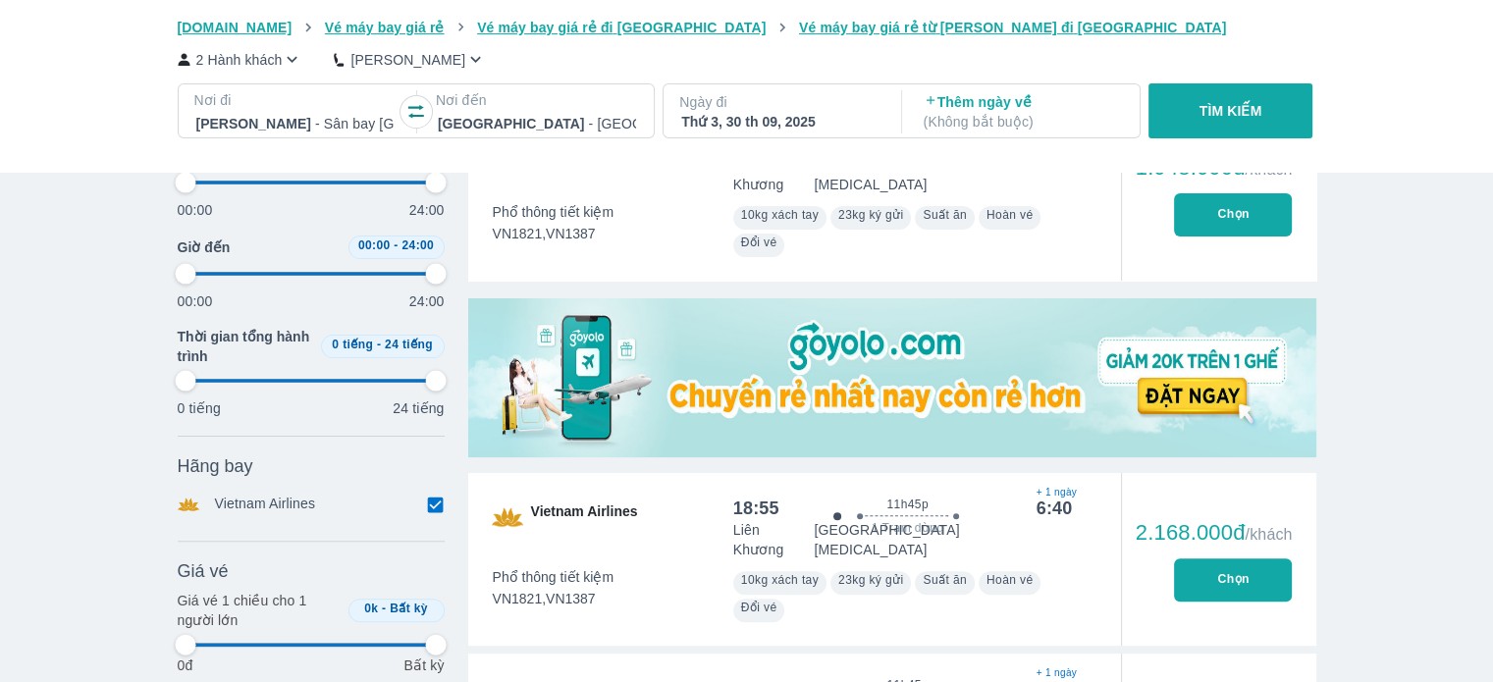
type input "97.9166666666667"
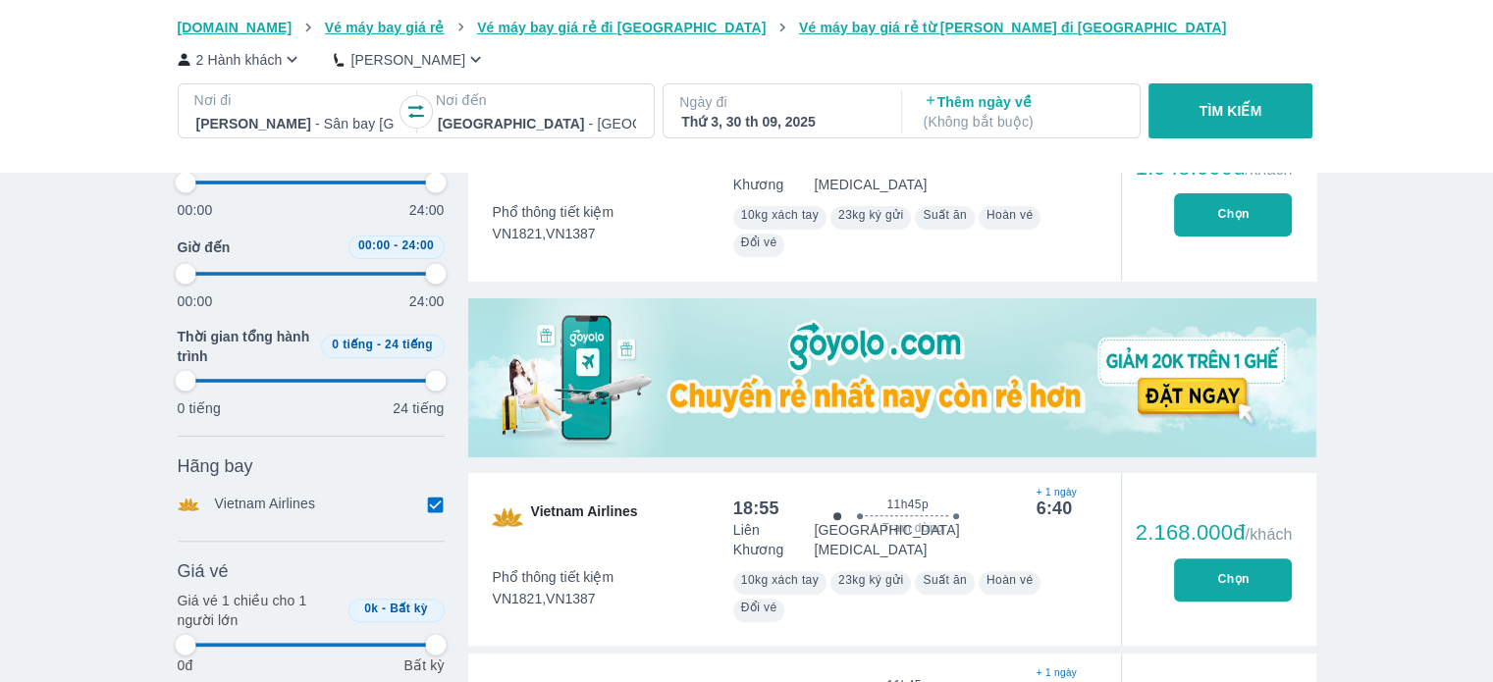
type input "97.9166666666667"
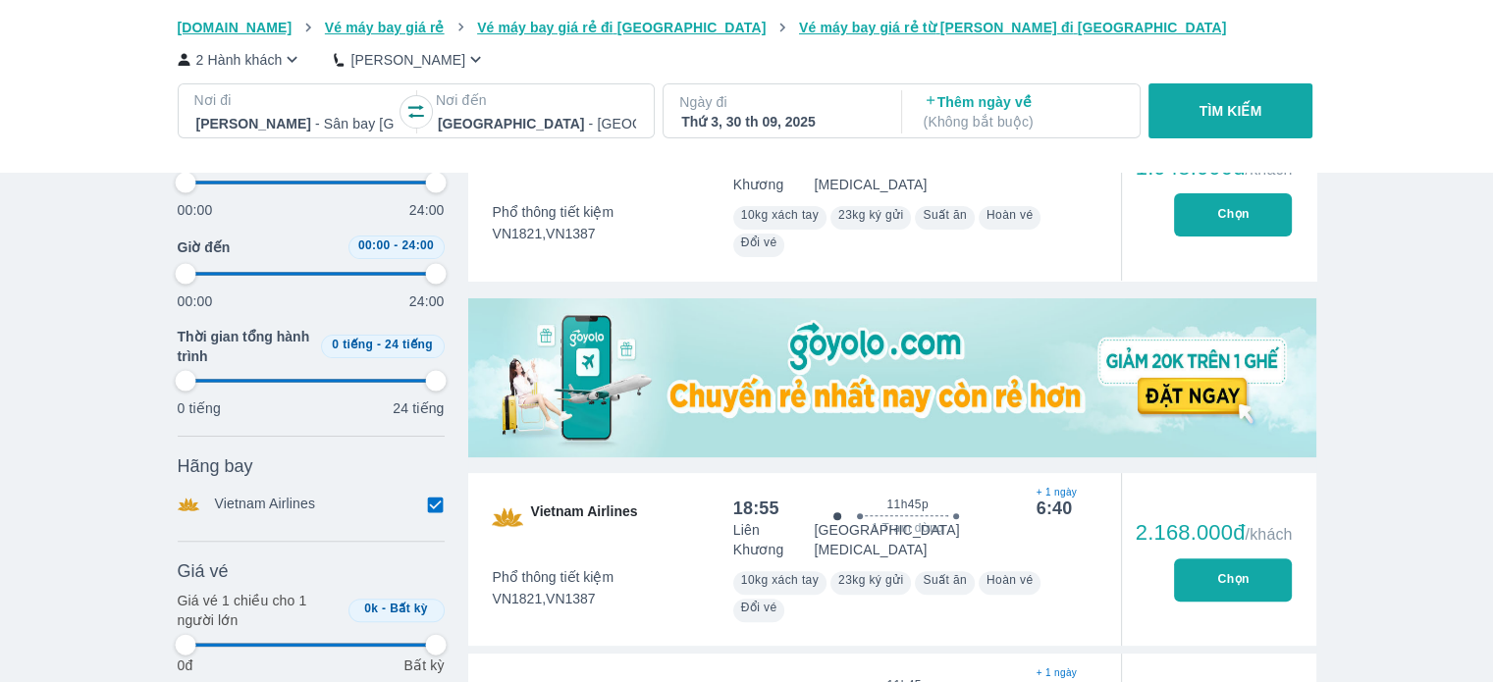
type input "97.9166666666667"
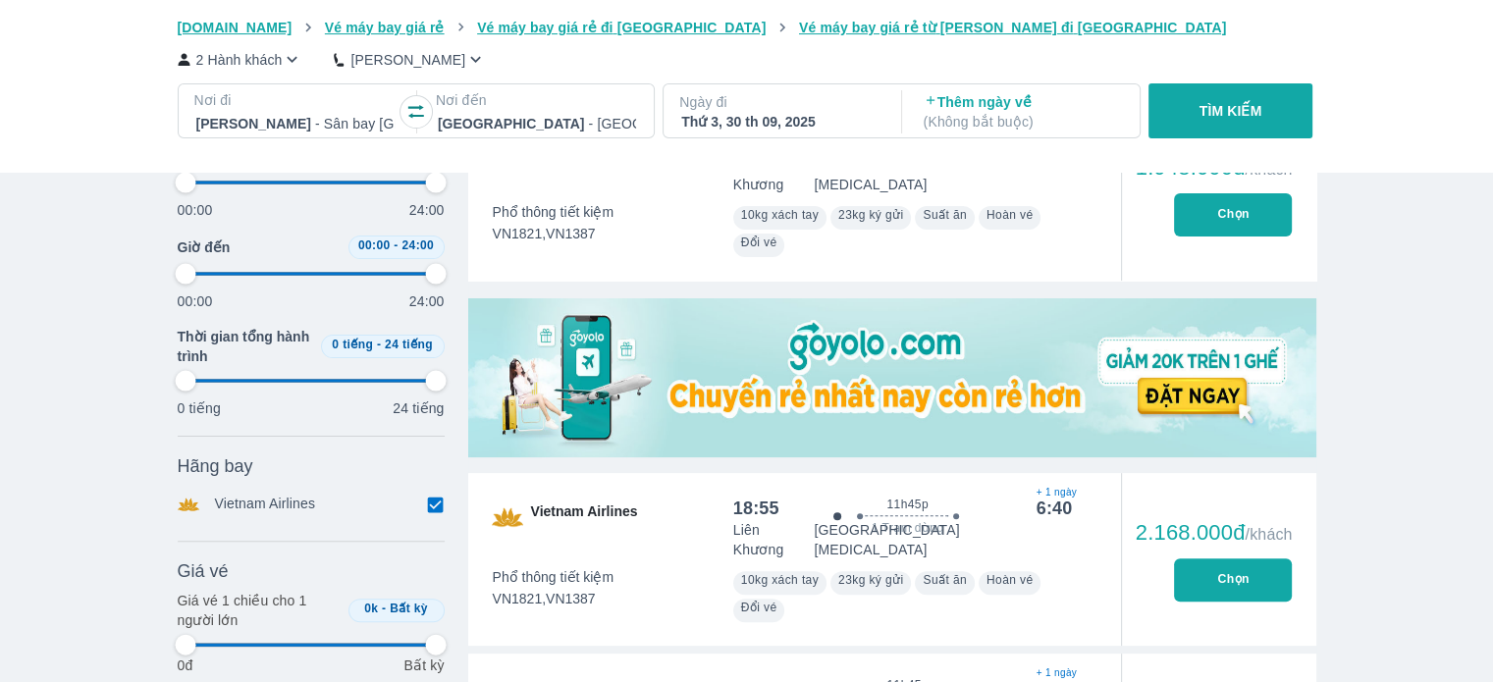
type input "97.9166666666667"
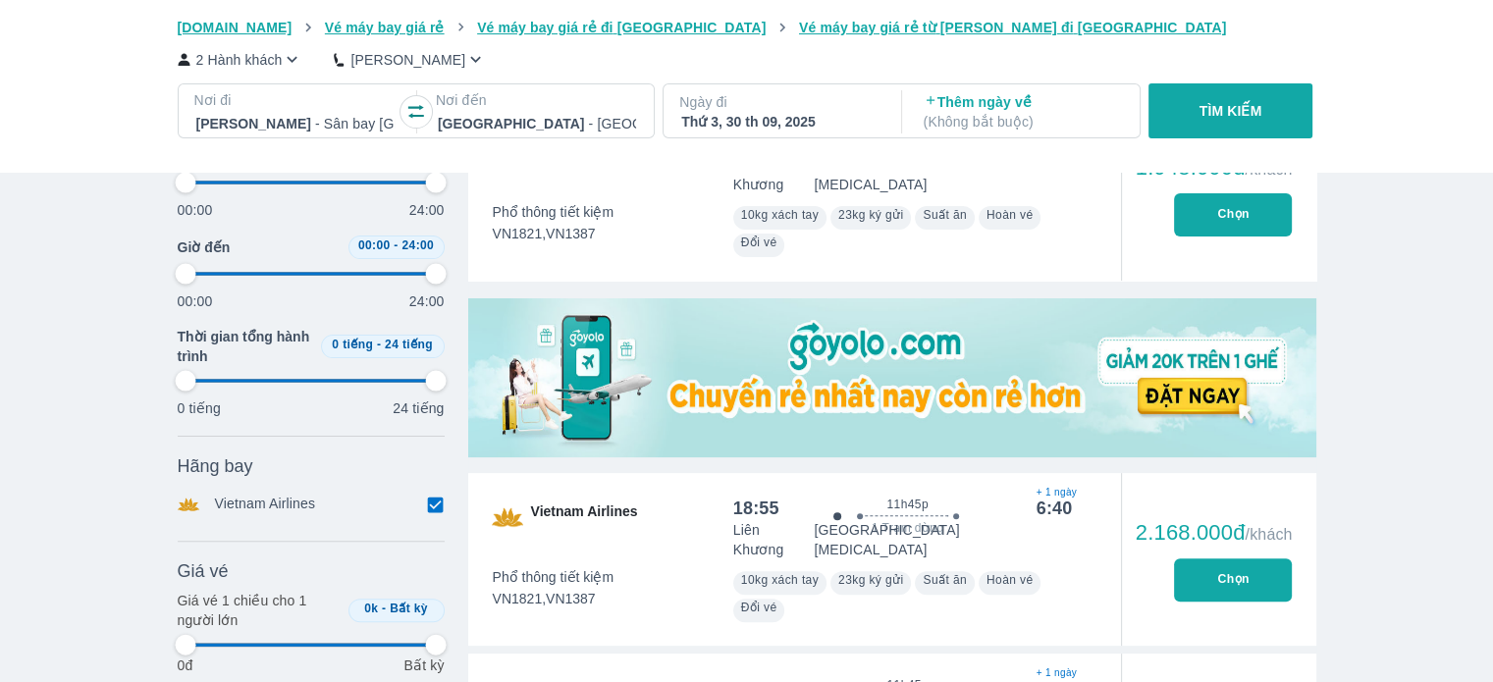
type input "97.9166666666667"
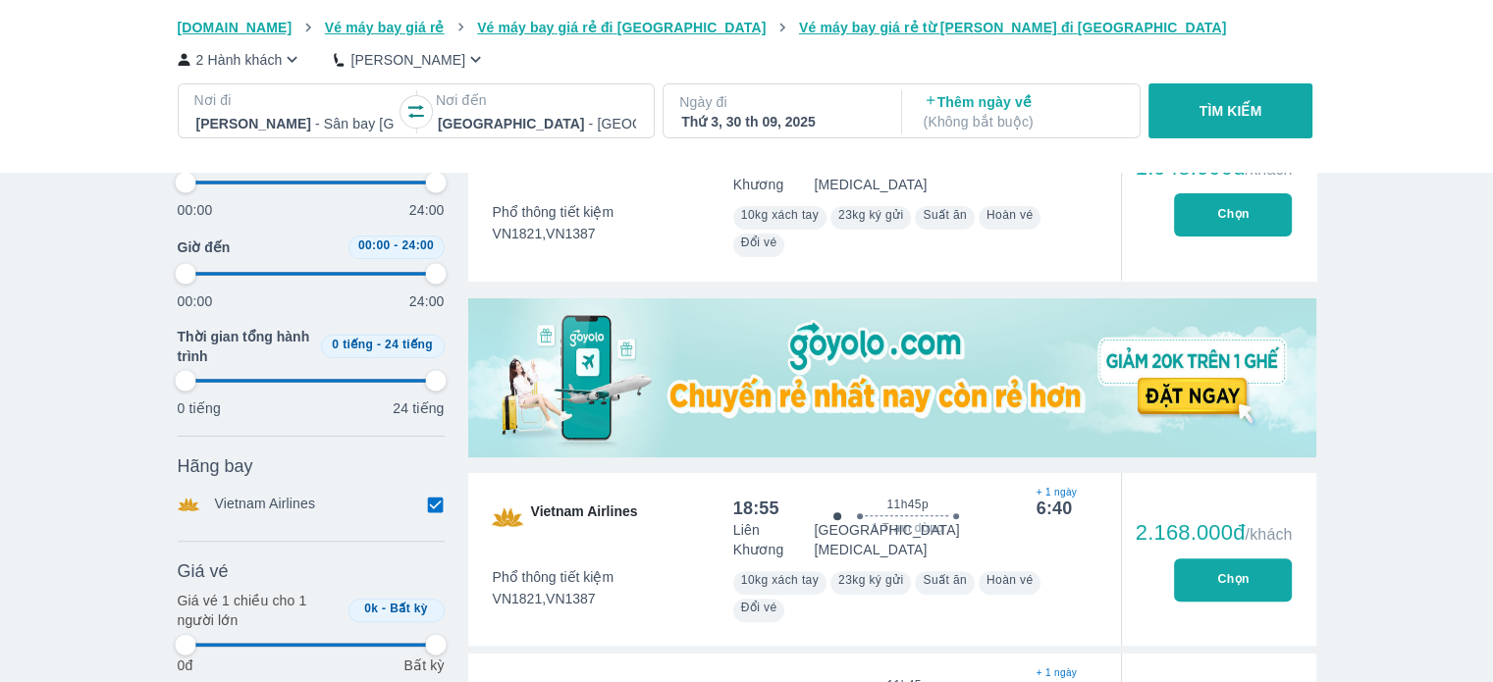
type input "97.9166666666667"
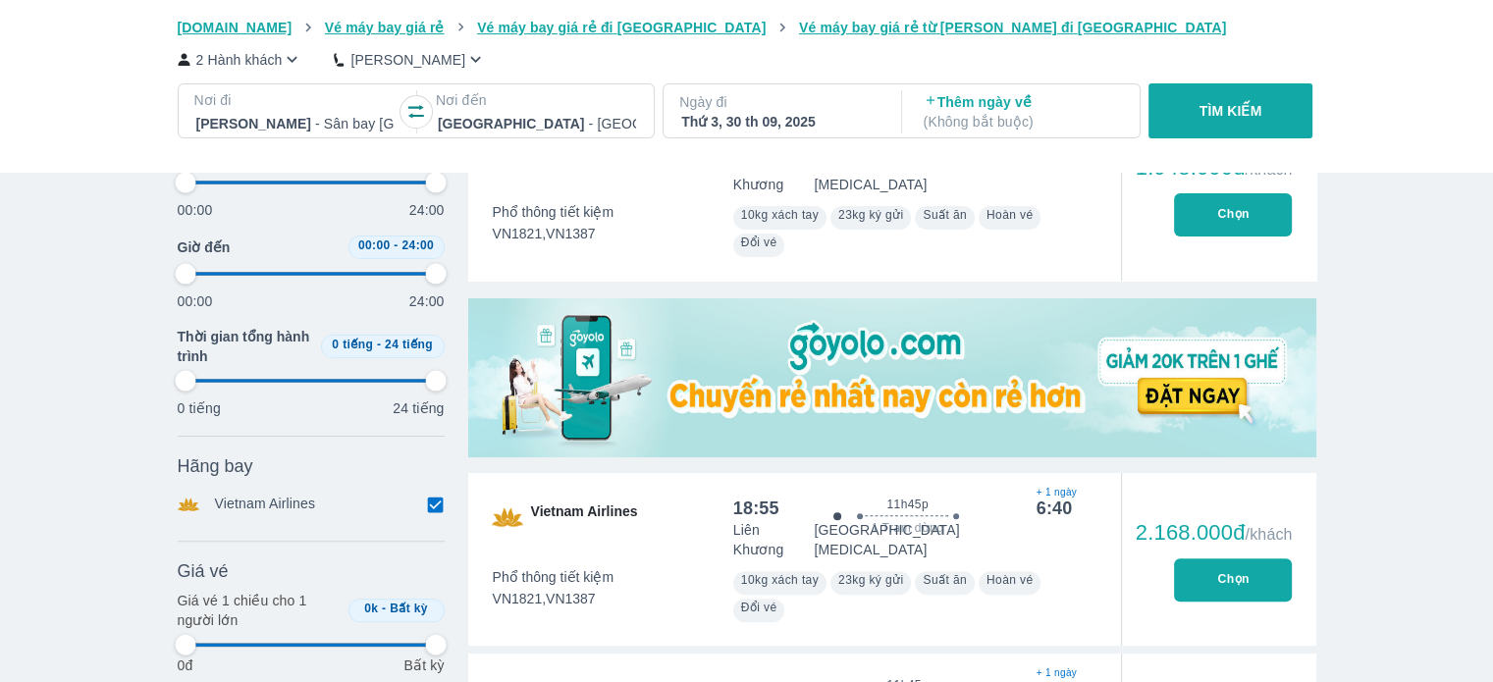
type input "97.9166666666667"
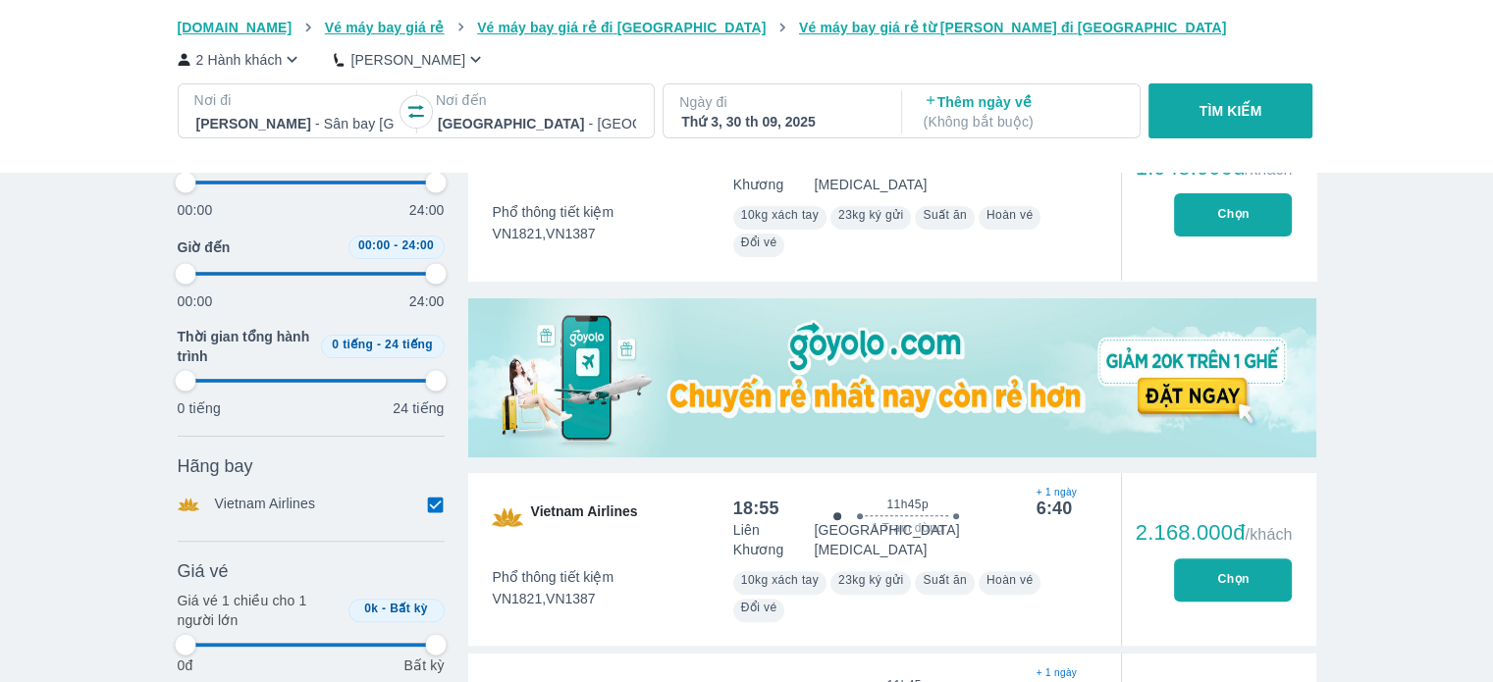
type input "97.9166666666667"
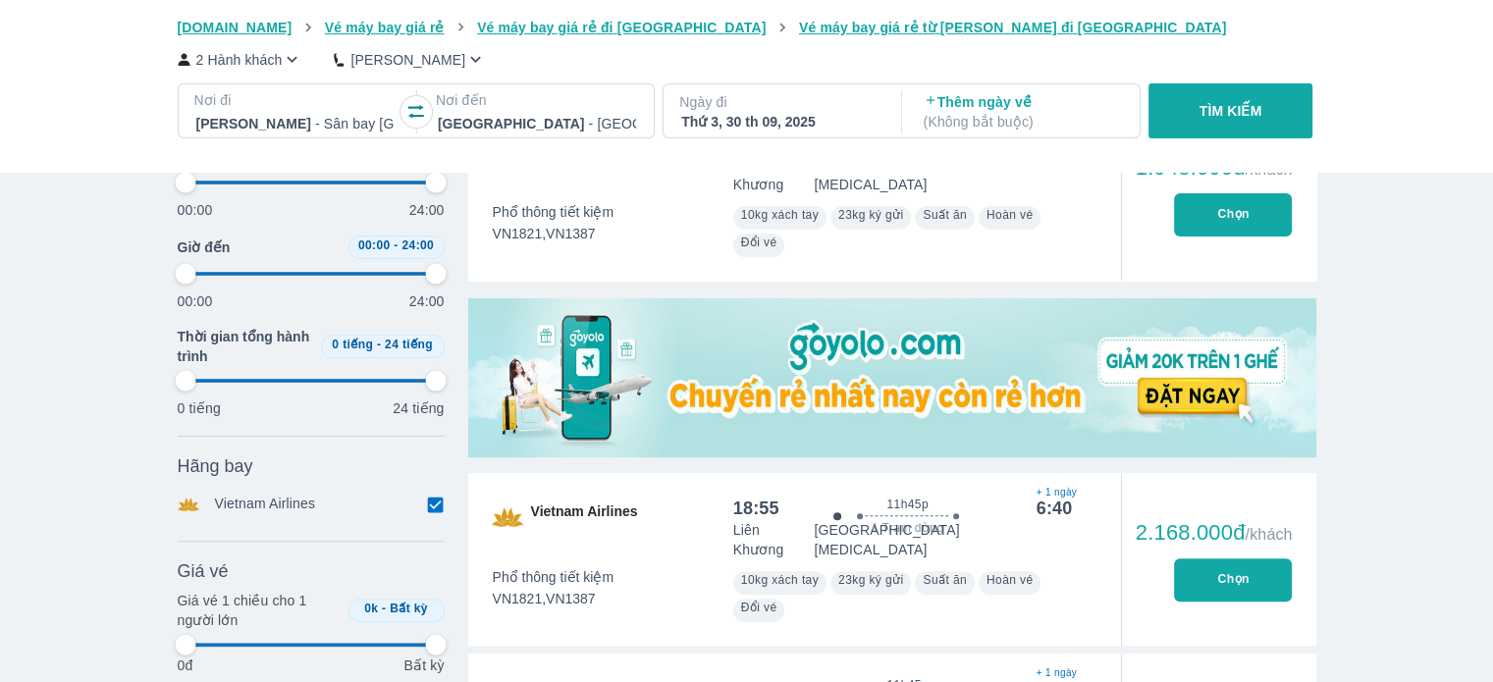
type input "97.9166666666667"
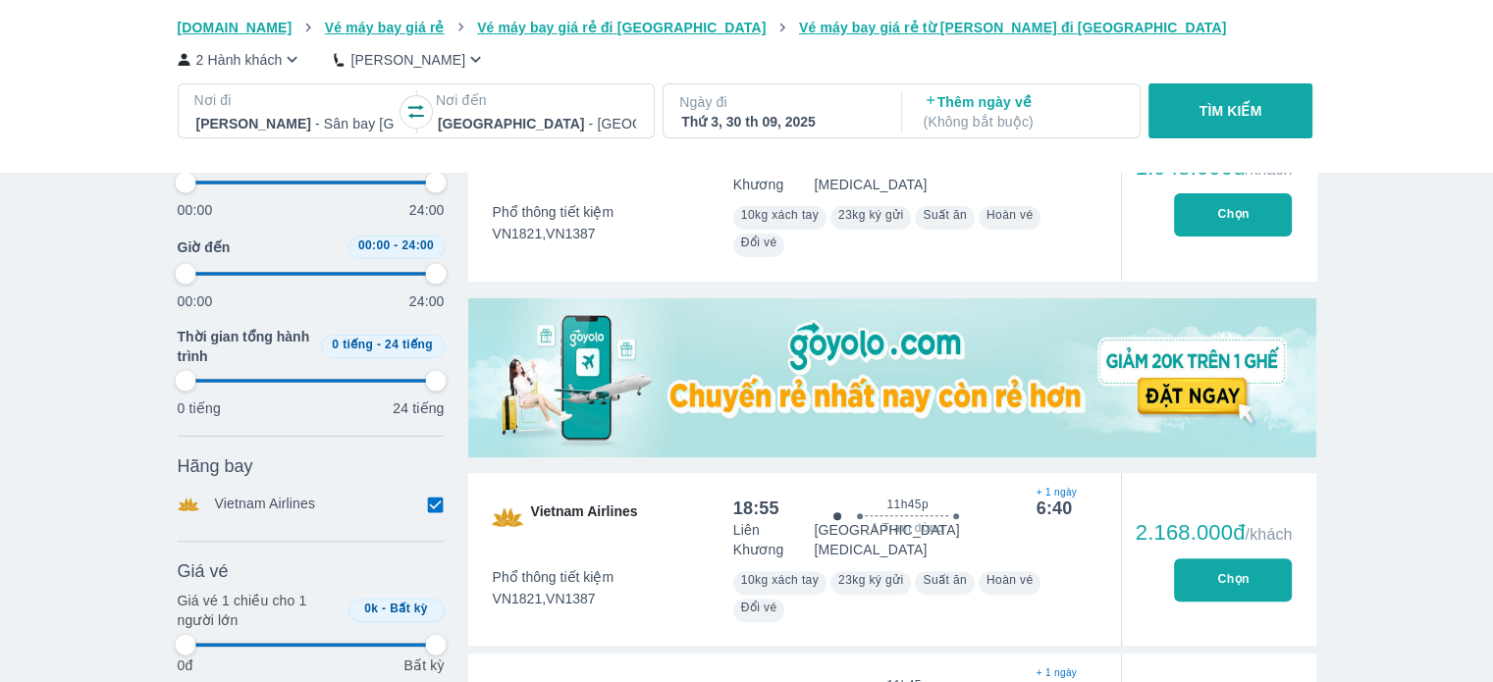
type input "97.9166666666667"
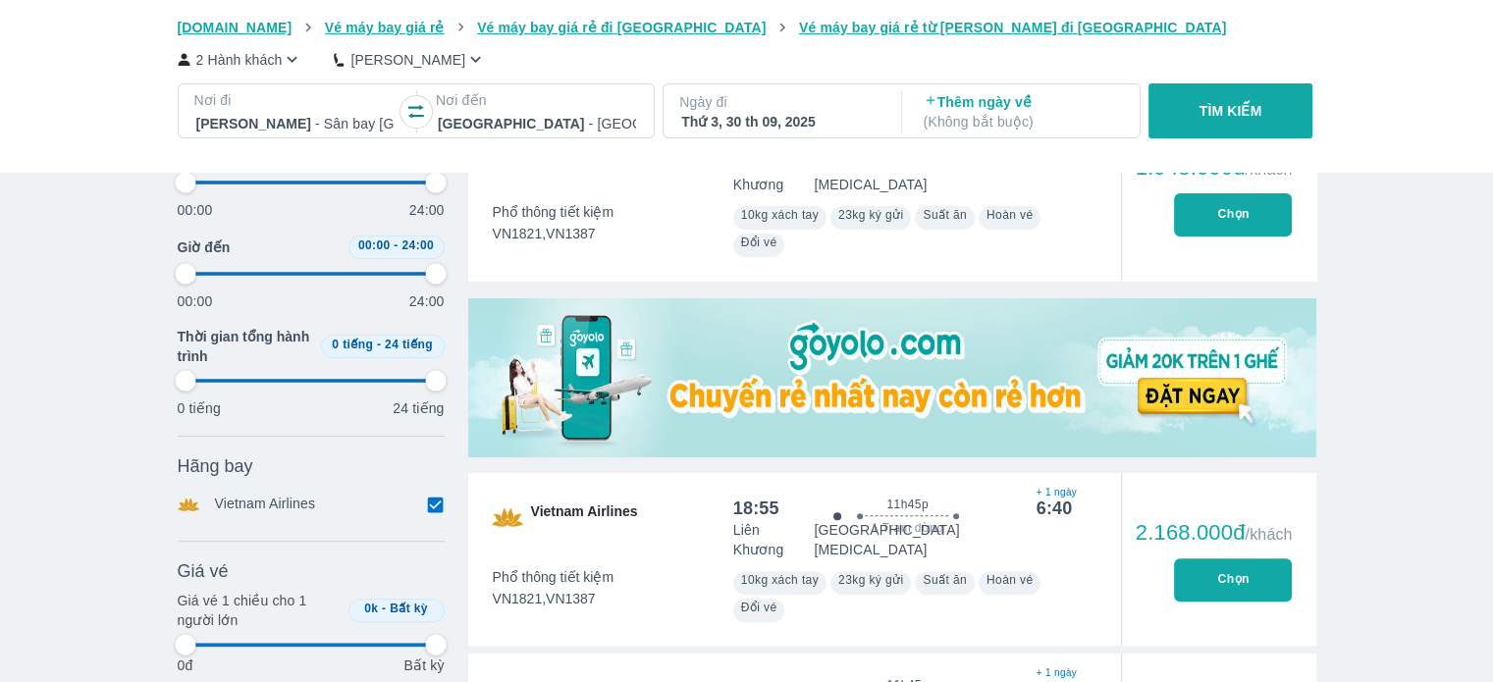
type input "97.9166666666667"
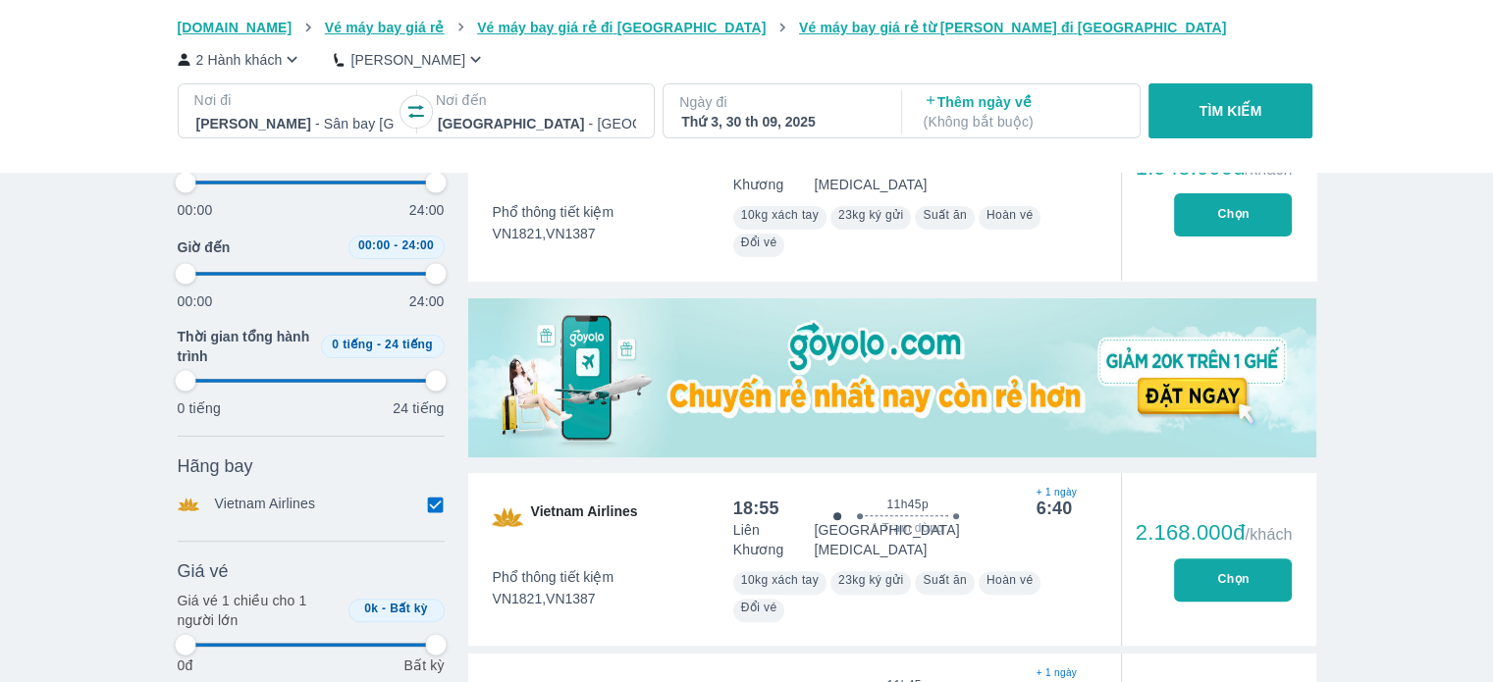
type input "97.9166666666667"
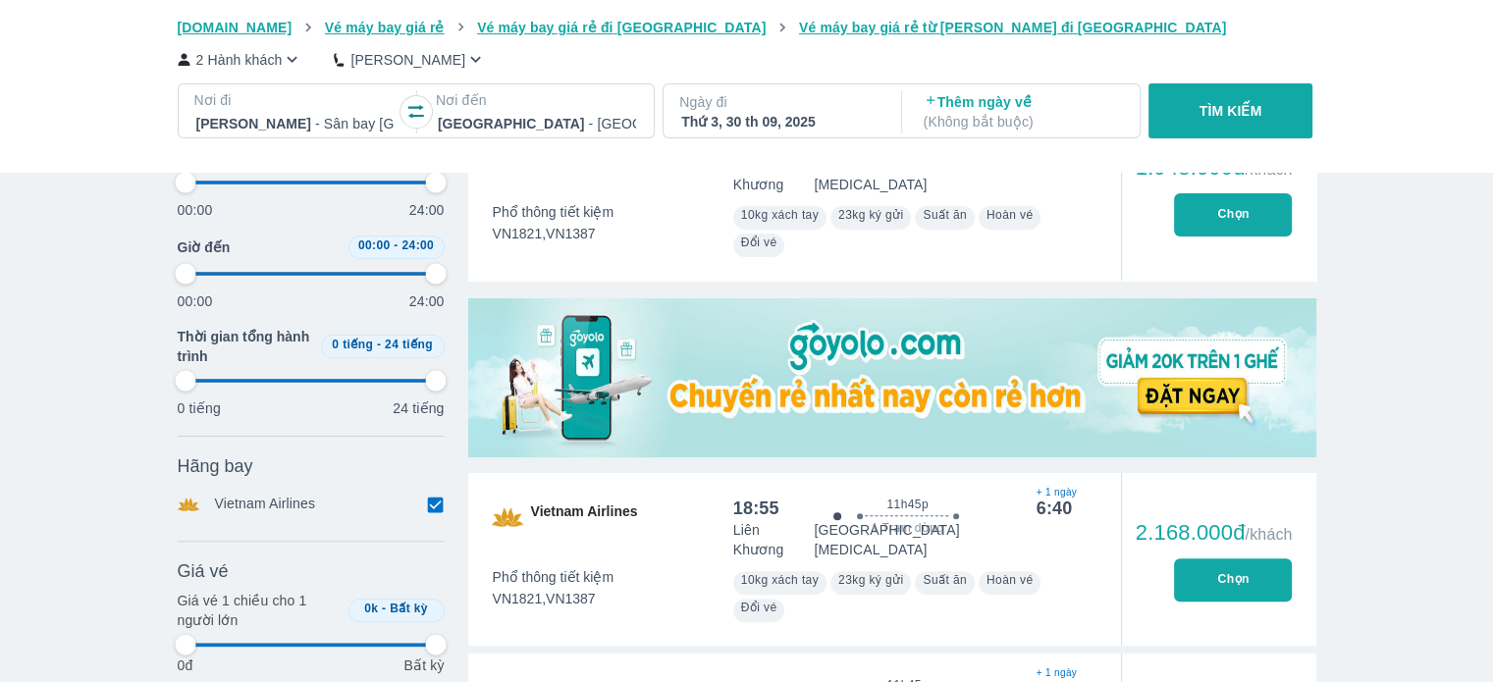
type input "97.9166666666667"
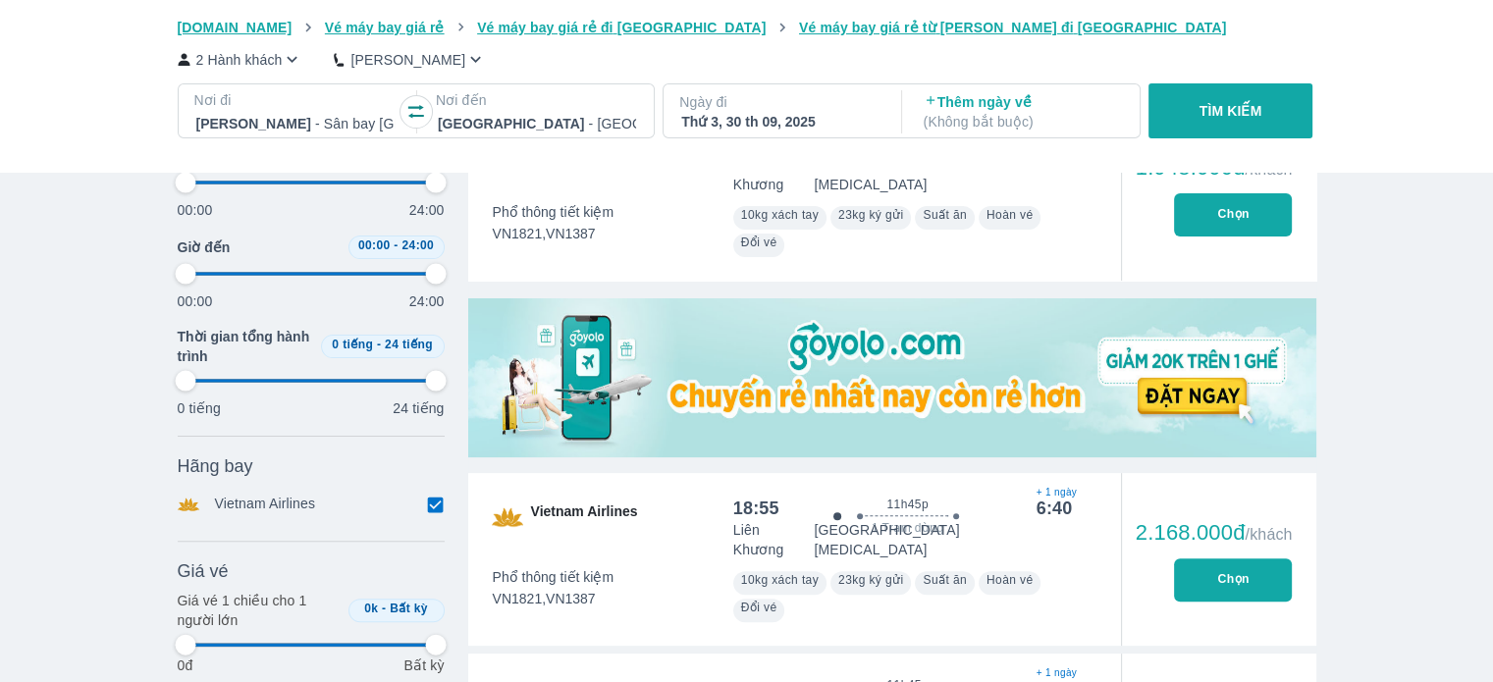
type input "97.9166666666667"
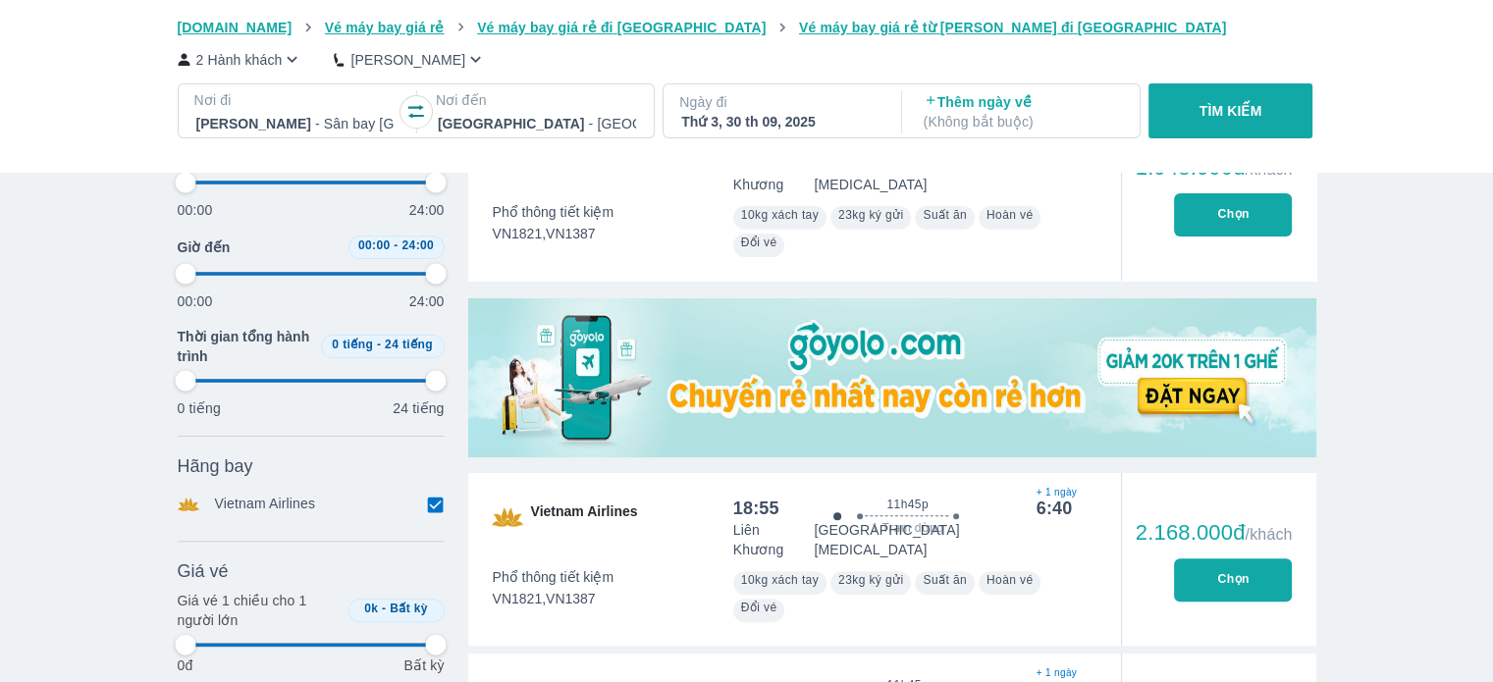
type input "97.9166666666667"
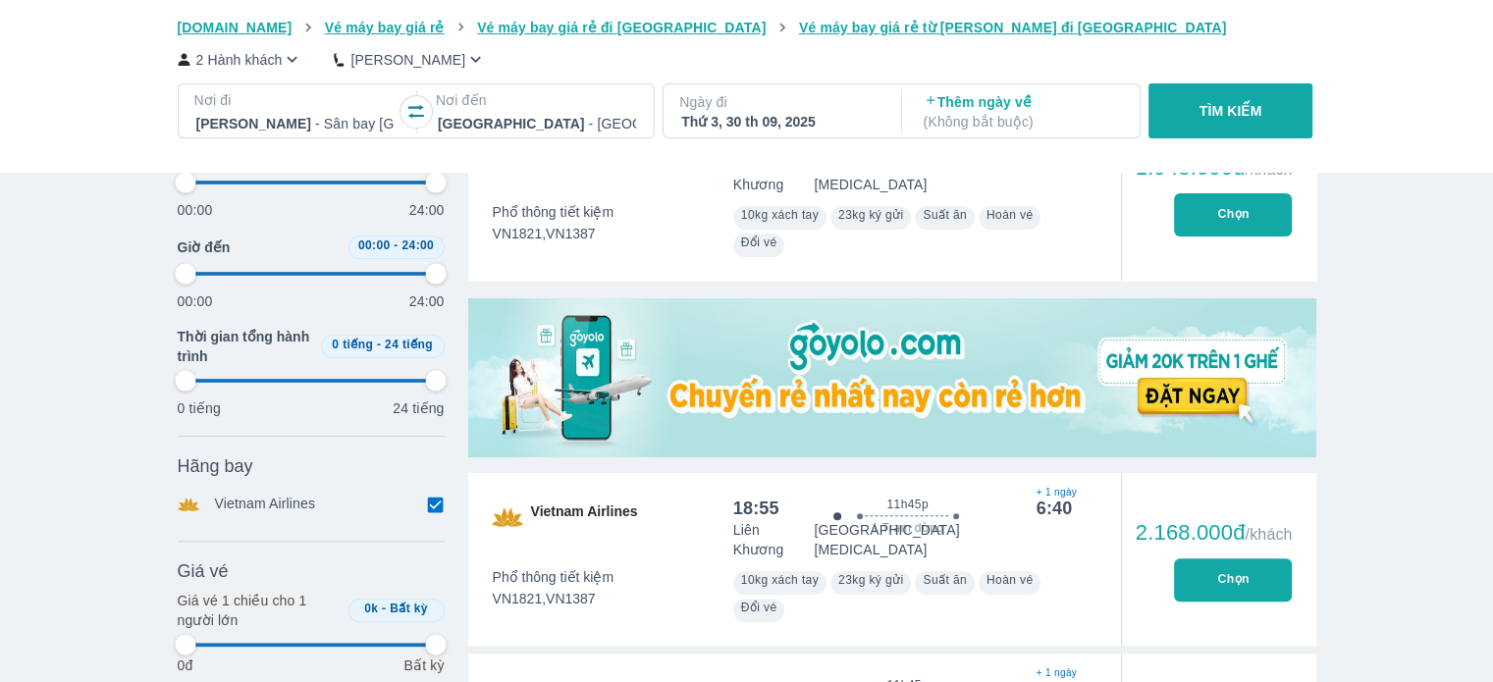
type input "97.9166666666667"
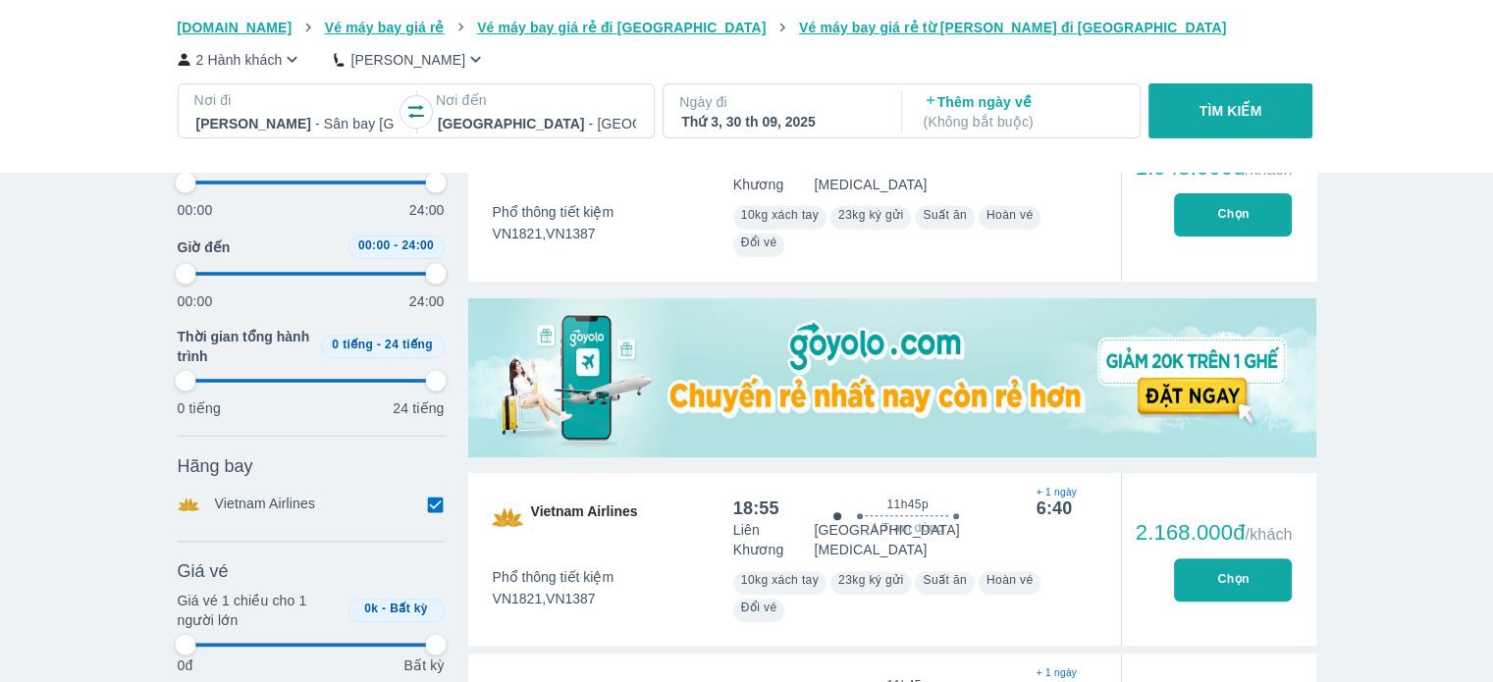
type input "97.9166666666667"
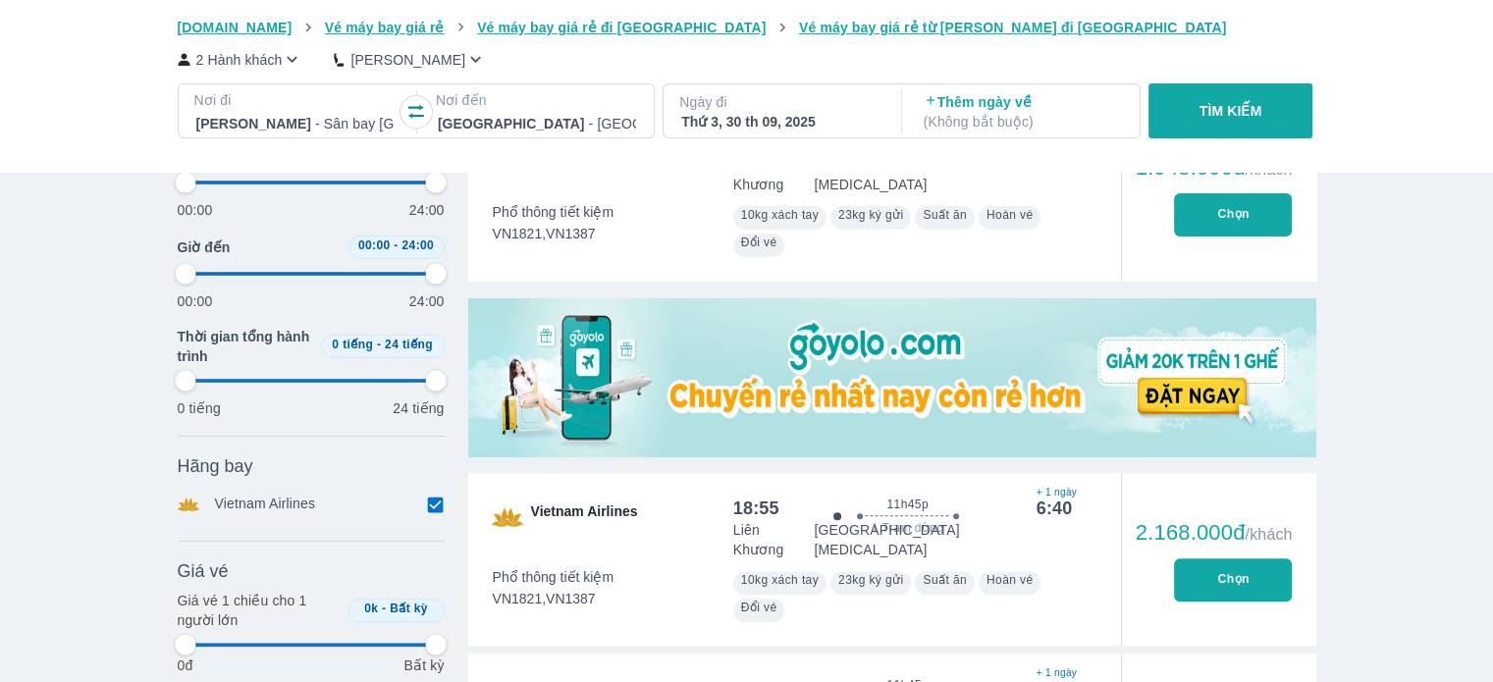
type input "97.9166666666667"
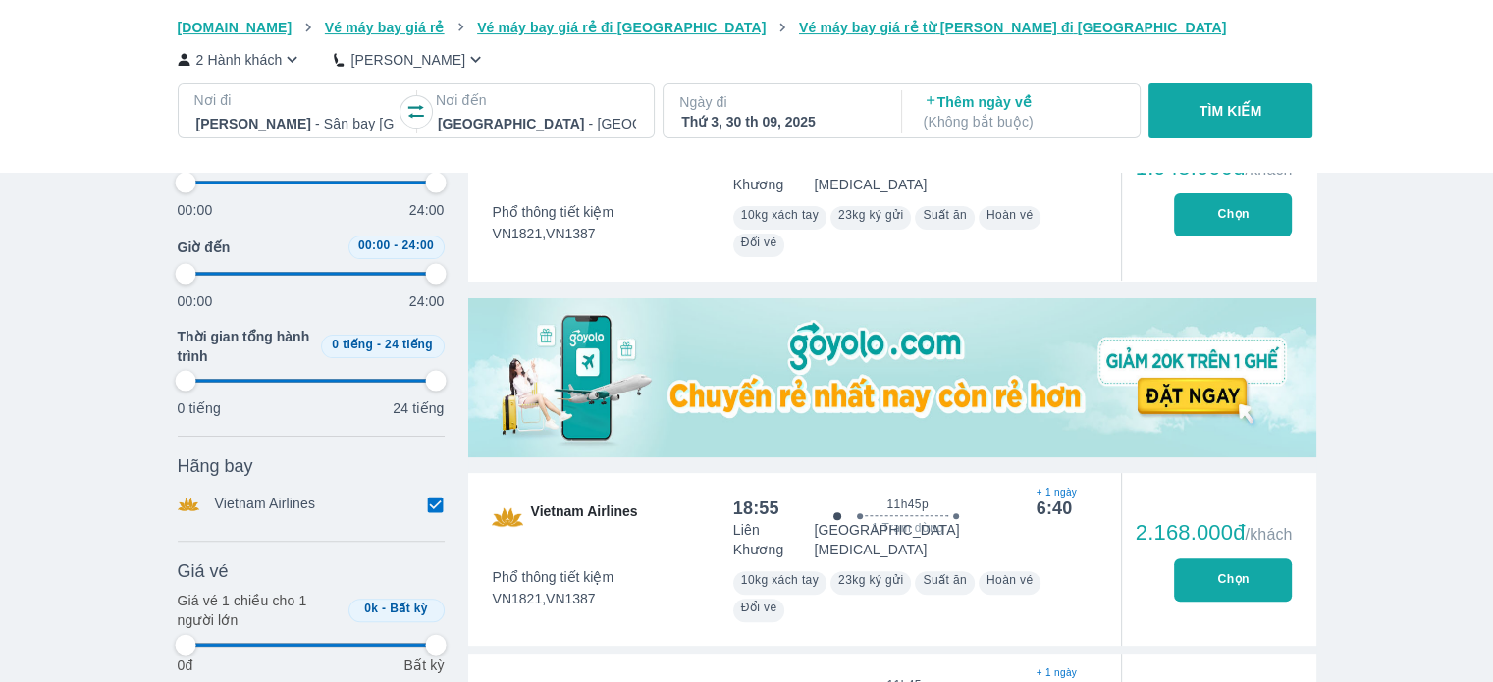
type input "97.9166666666667"
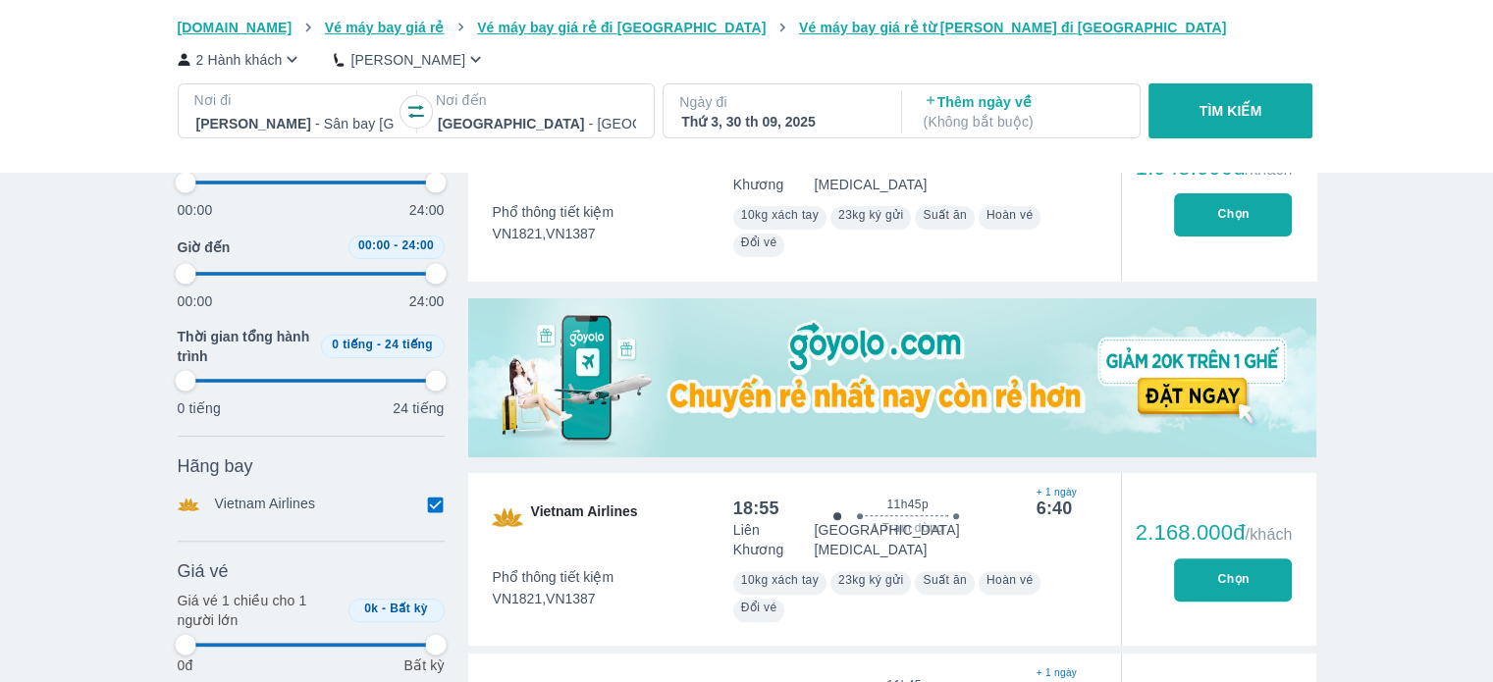
type input "97.9166666666667"
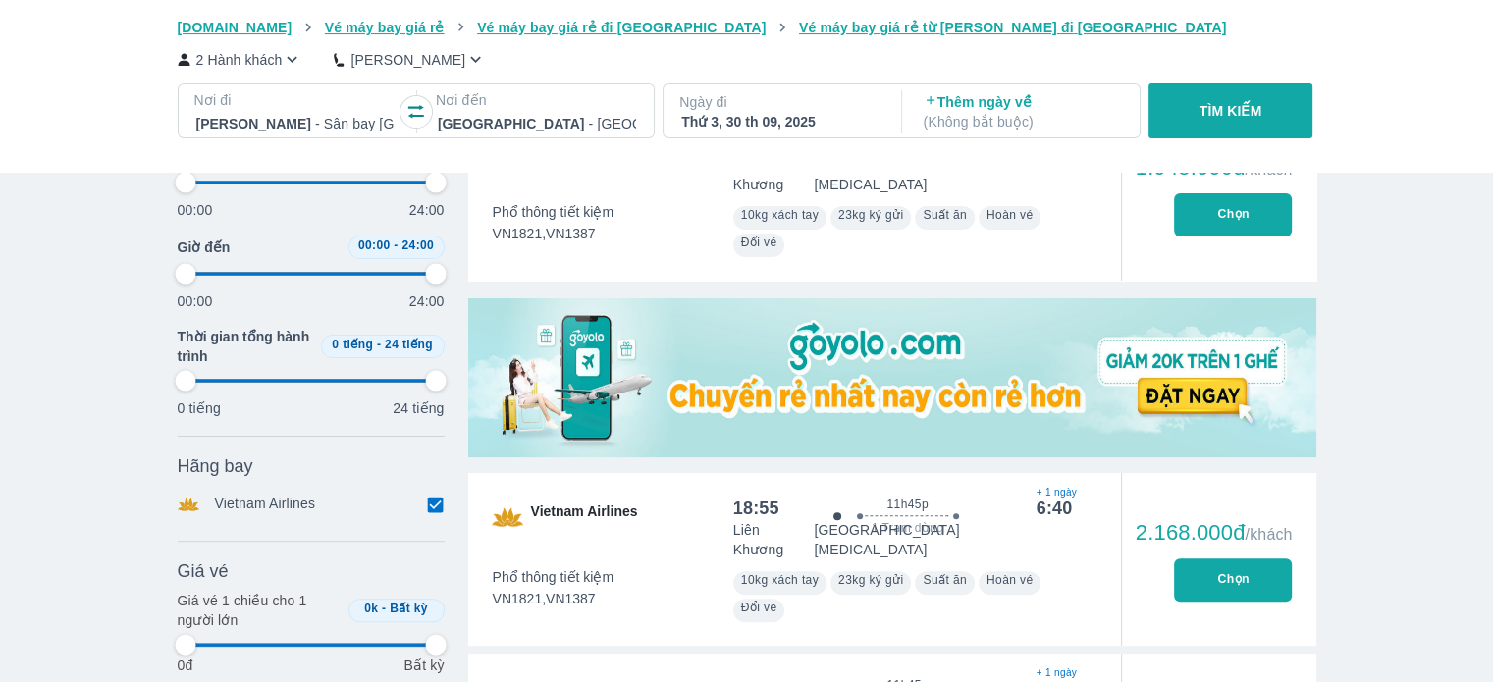
type input "97.9166666666667"
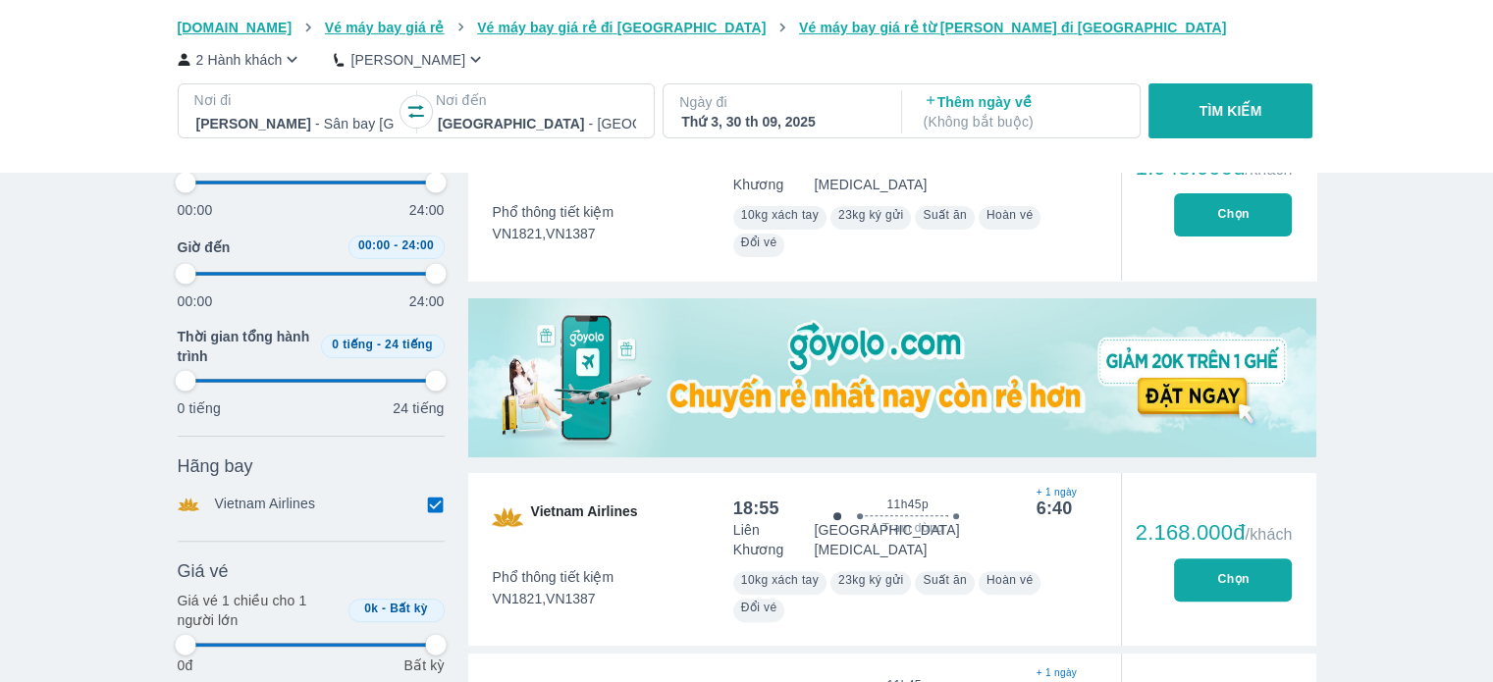
type input "97.9166666666667"
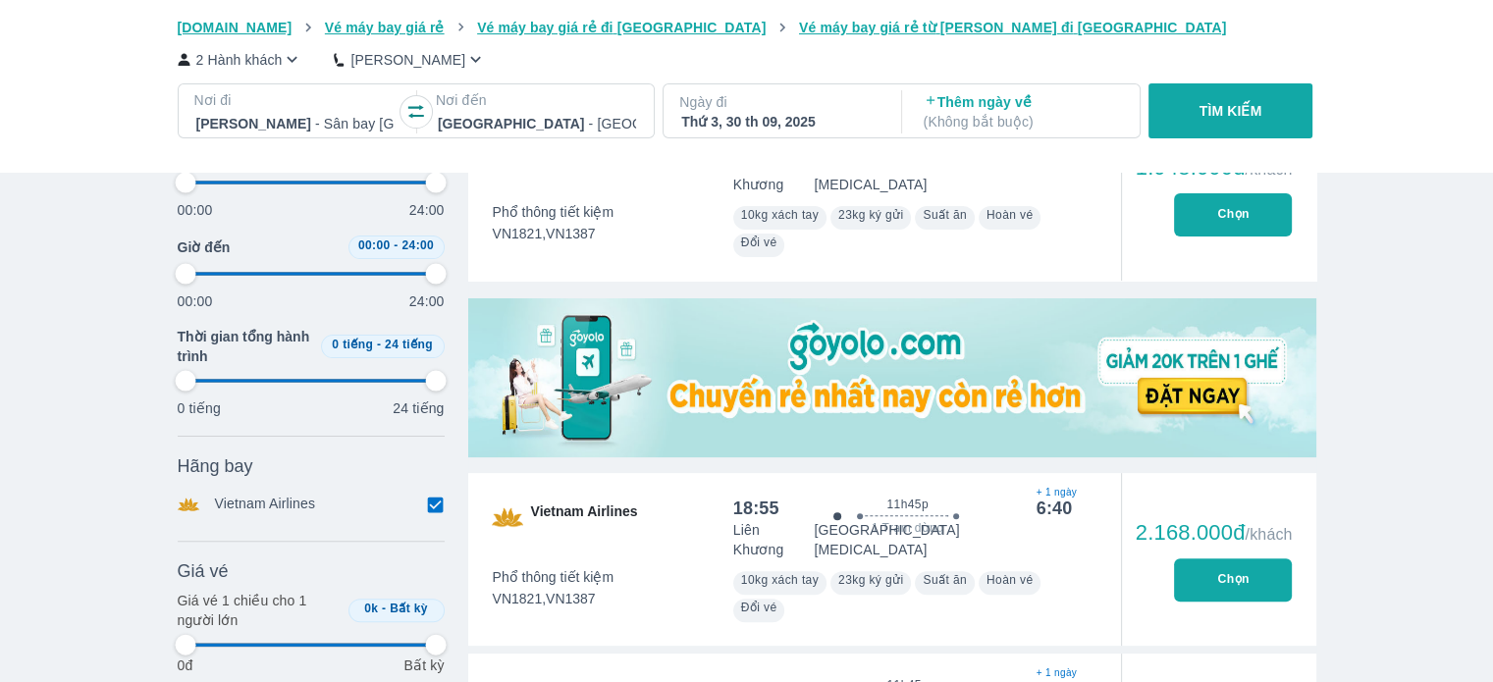
type input "97.9166666666667"
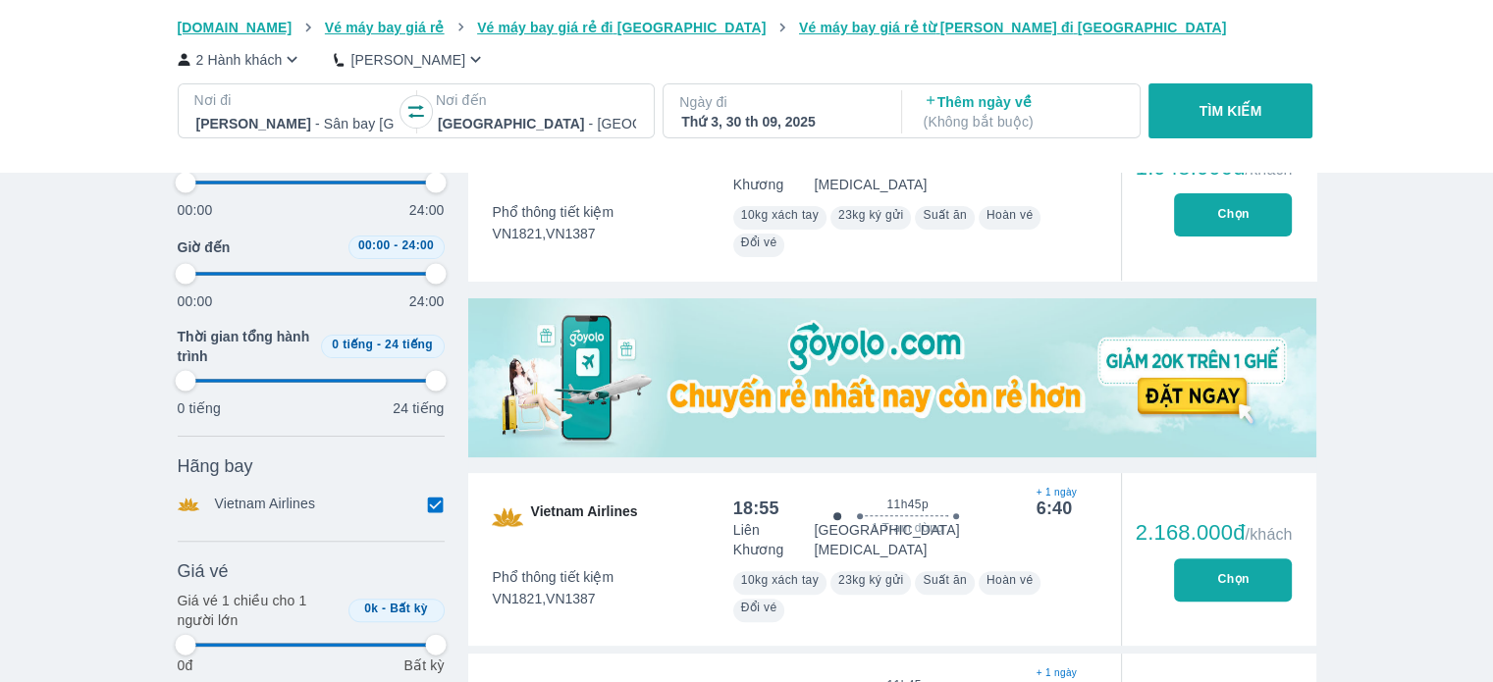
type input "97.9166666666667"
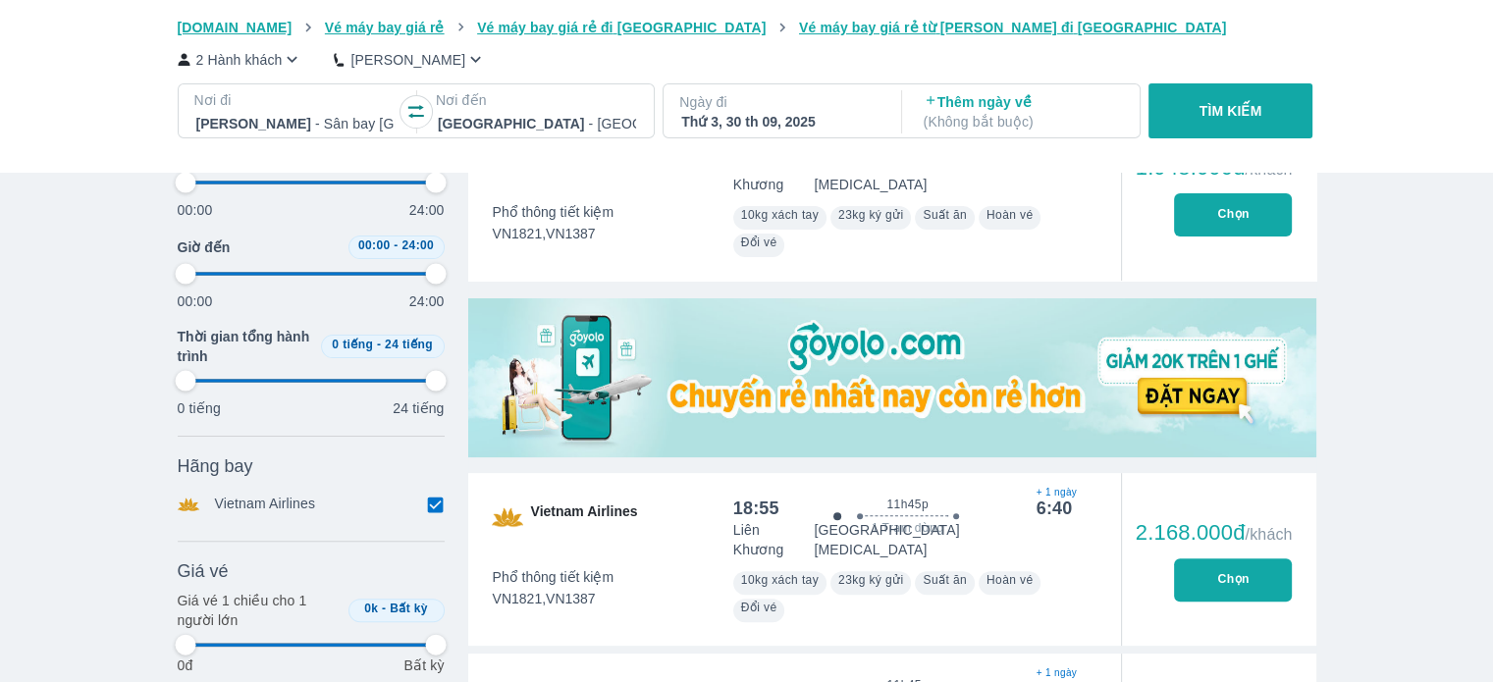
type input "97.9166666666667"
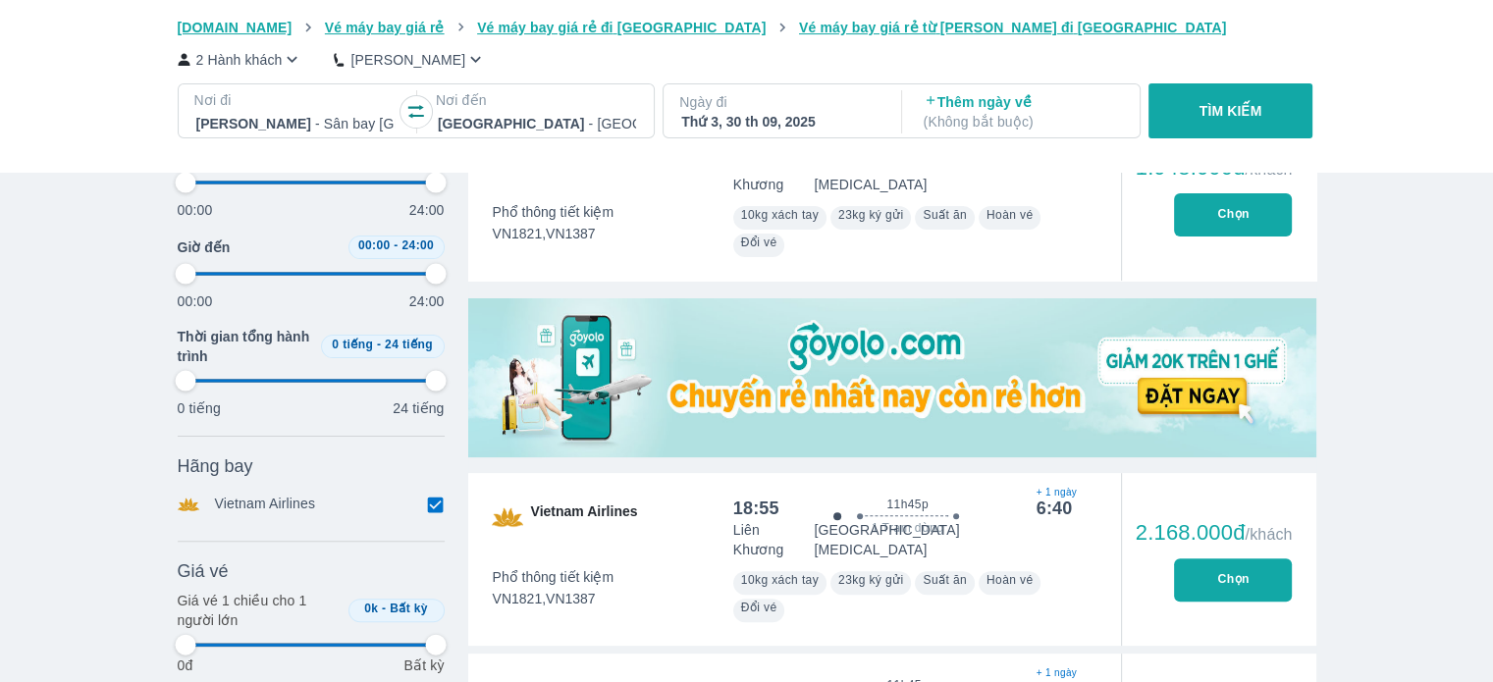
type input "97.9166666666667"
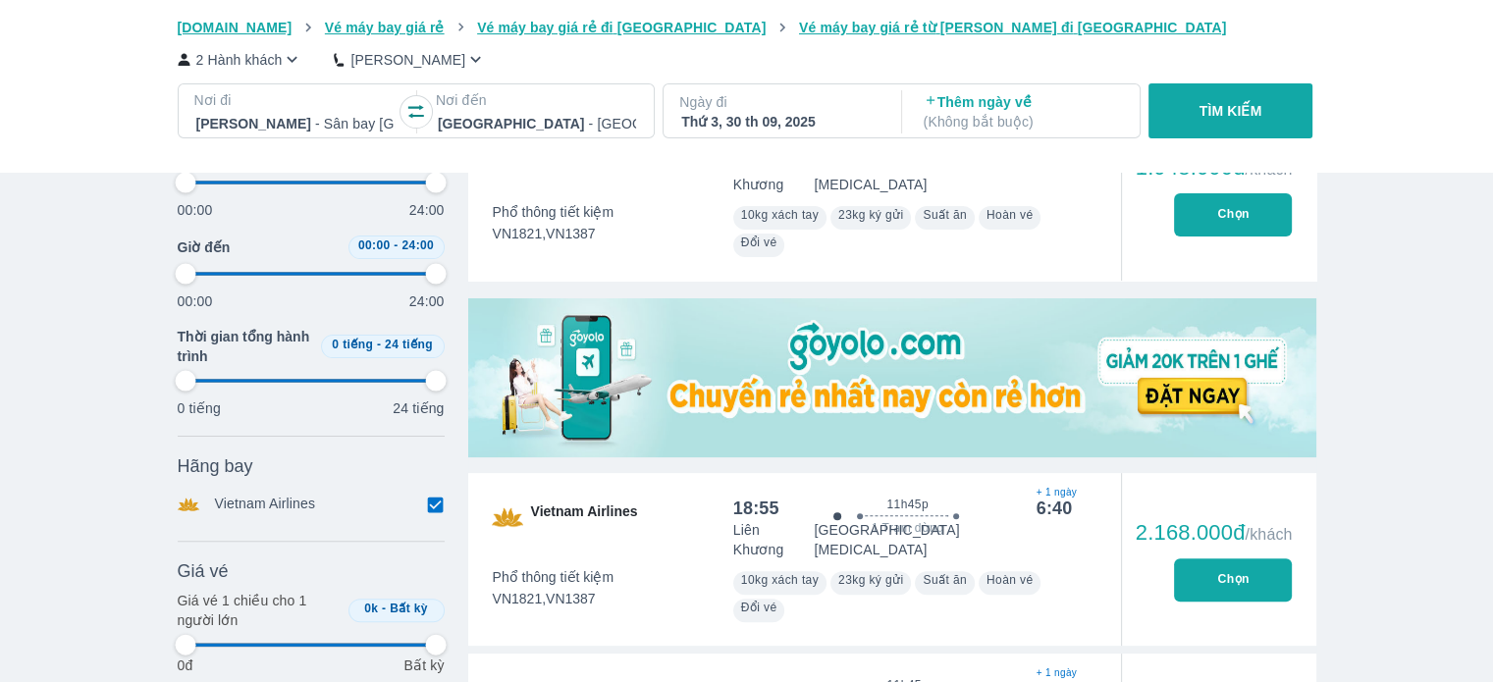
type input "97.9166666666667"
